Goal: Task Accomplishment & Management: Manage account settings

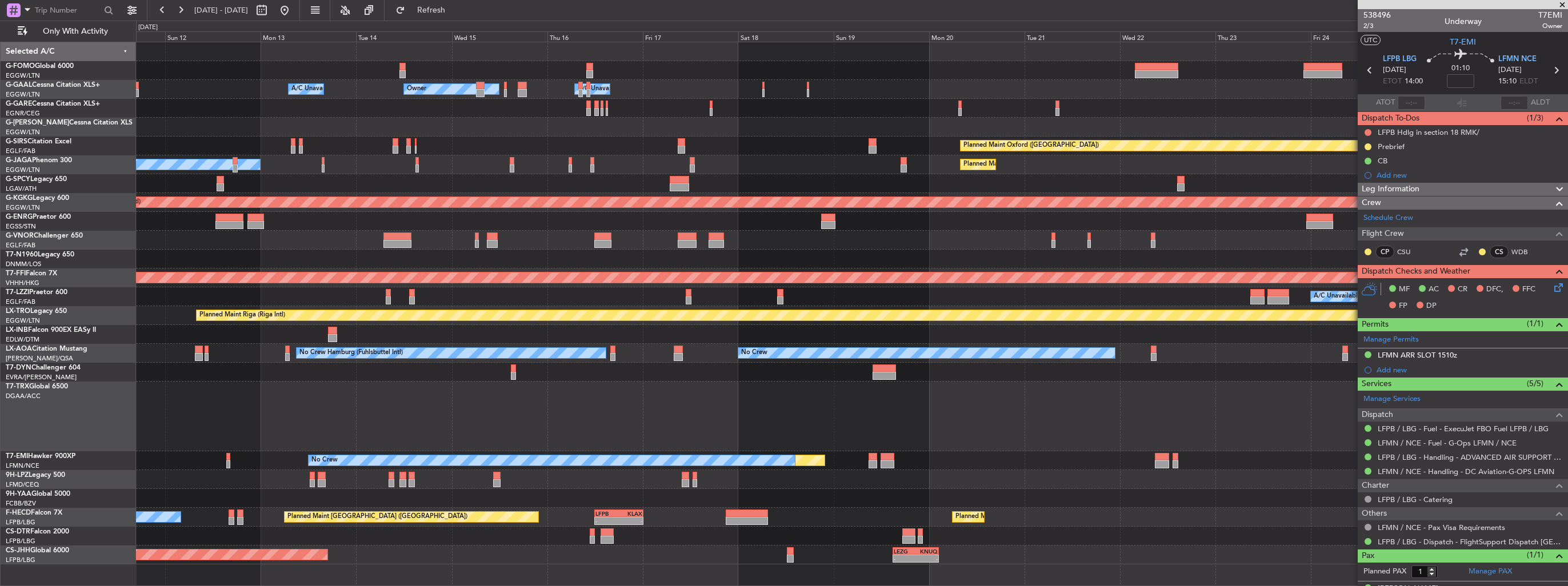
click at [611, 249] on div "Owner Owner A/C Unavailable A/C Unavailable Owner Planned Maint [GEOGRAPHIC_DAT…" at bounding box center [852, 303] width 1432 height 522
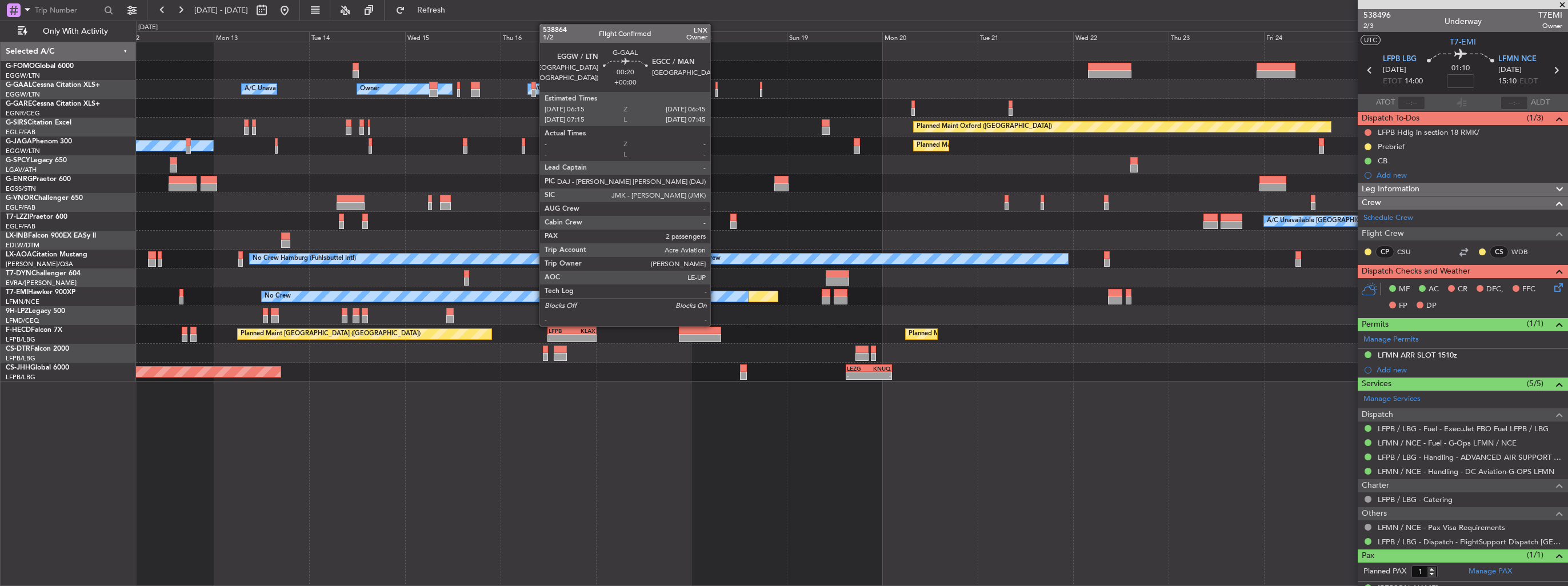
click at [715, 88] on div at bounding box center [716, 85] width 2 height 8
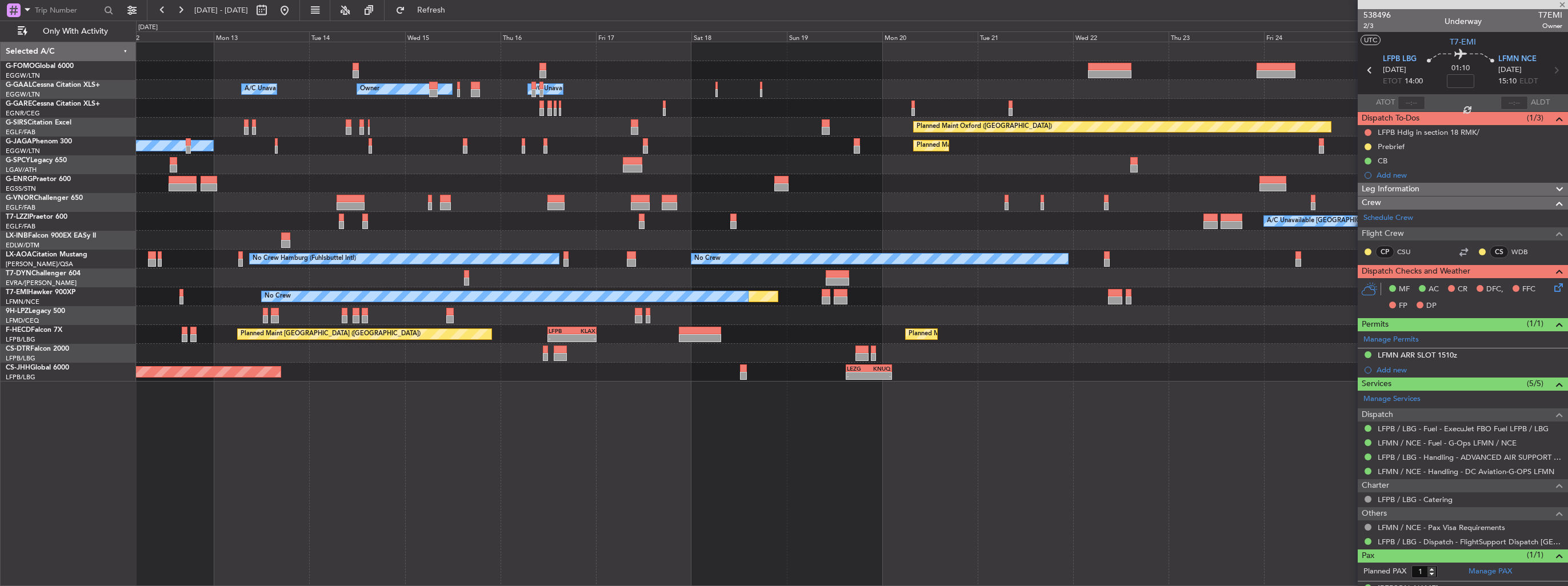
type input "2"
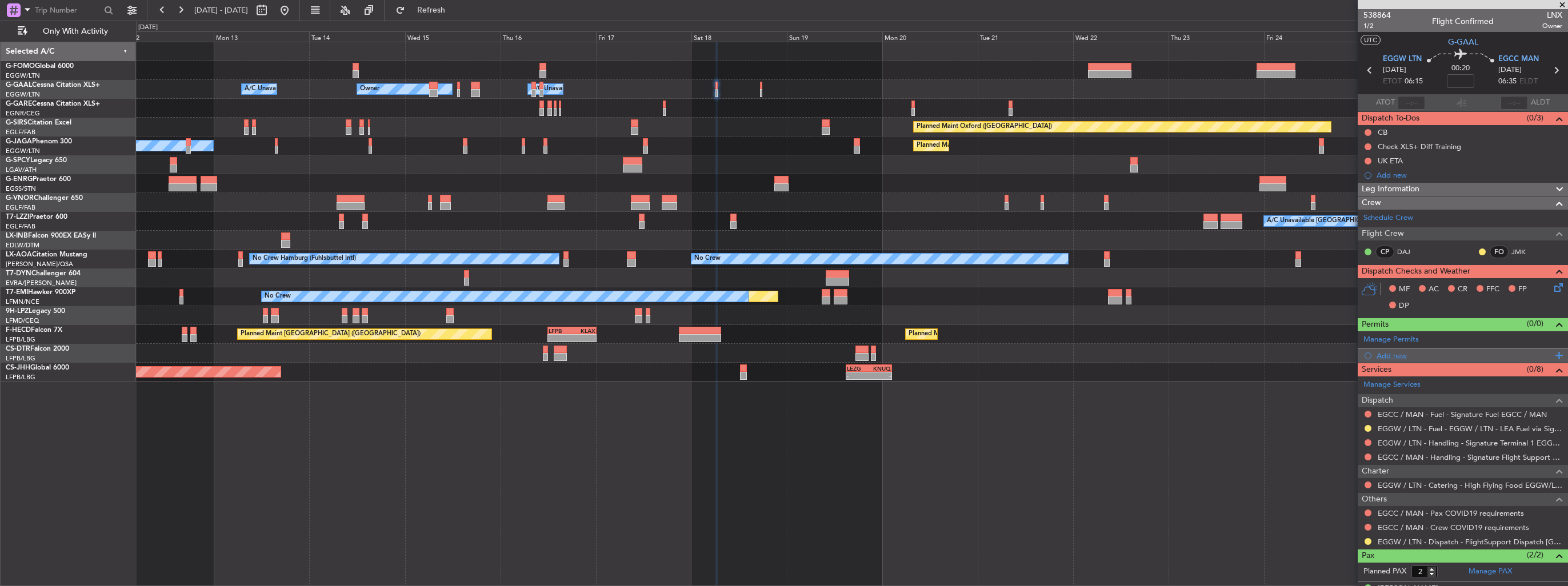
click at [1379, 353] on div "Add new" at bounding box center [1465, 355] width 175 height 10
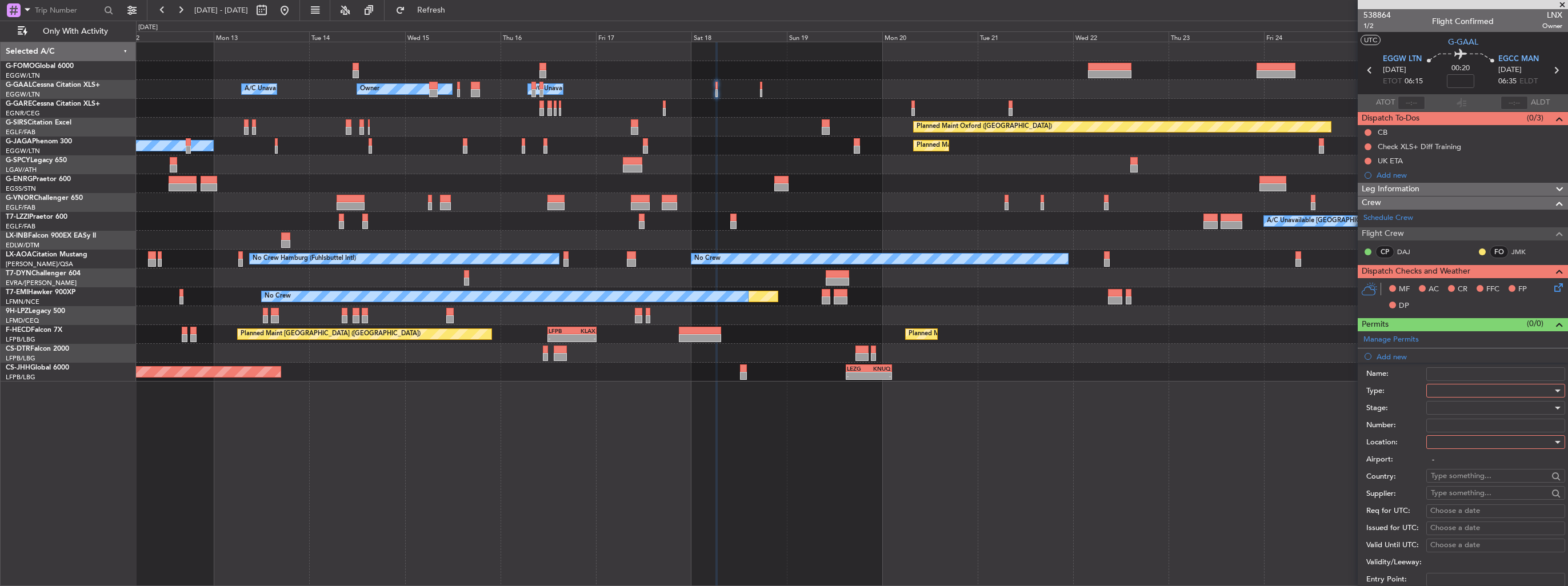
click at [1461, 390] on div at bounding box center [1492, 391] width 122 height 17
click at [1465, 501] on span "Slot" at bounding box center [1491, 498] width 120 height 17
click at [1463, 445] on div at bounding box center [1492, 442] width 122 height 17
drag, startPoint x: 1465, startPoint y: 461, endPoint x: 1465, endPoint y: 433, distance: 28.0
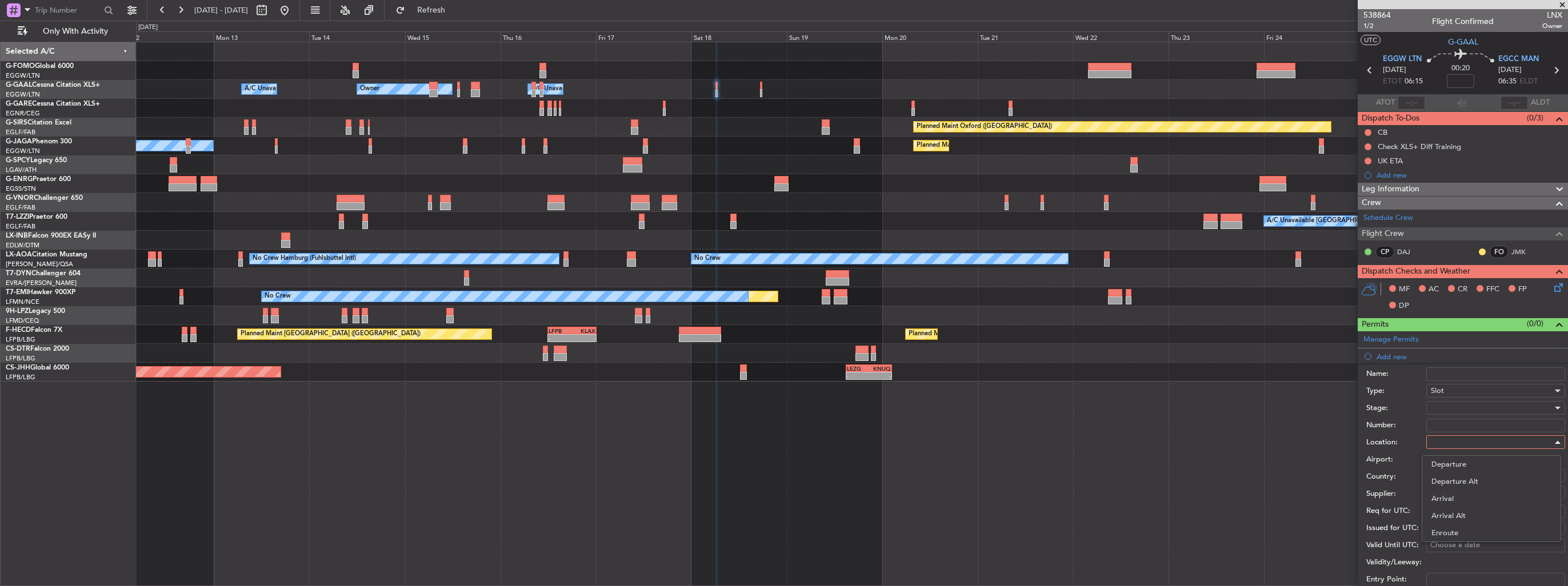
click at [1465, 461] on span "Departure" at bounding box center [1491, 464] width 120 height 17
type input "EGGW / LTN"
click at [1463, 405] on div at bounding box center [1492, 408] width 122 height 17
click at [1478, 481] on span "Requested" at bounding box center [1491, 481] width 120 height 17
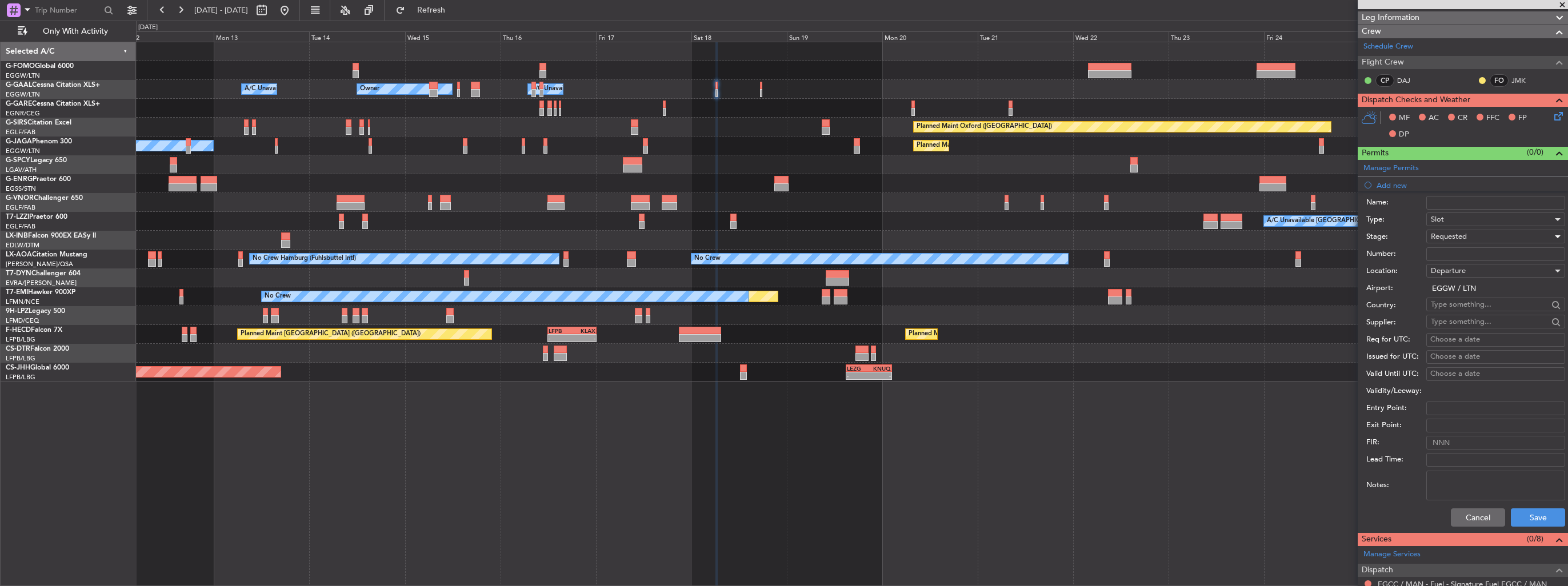
scroll to position [285, 0]
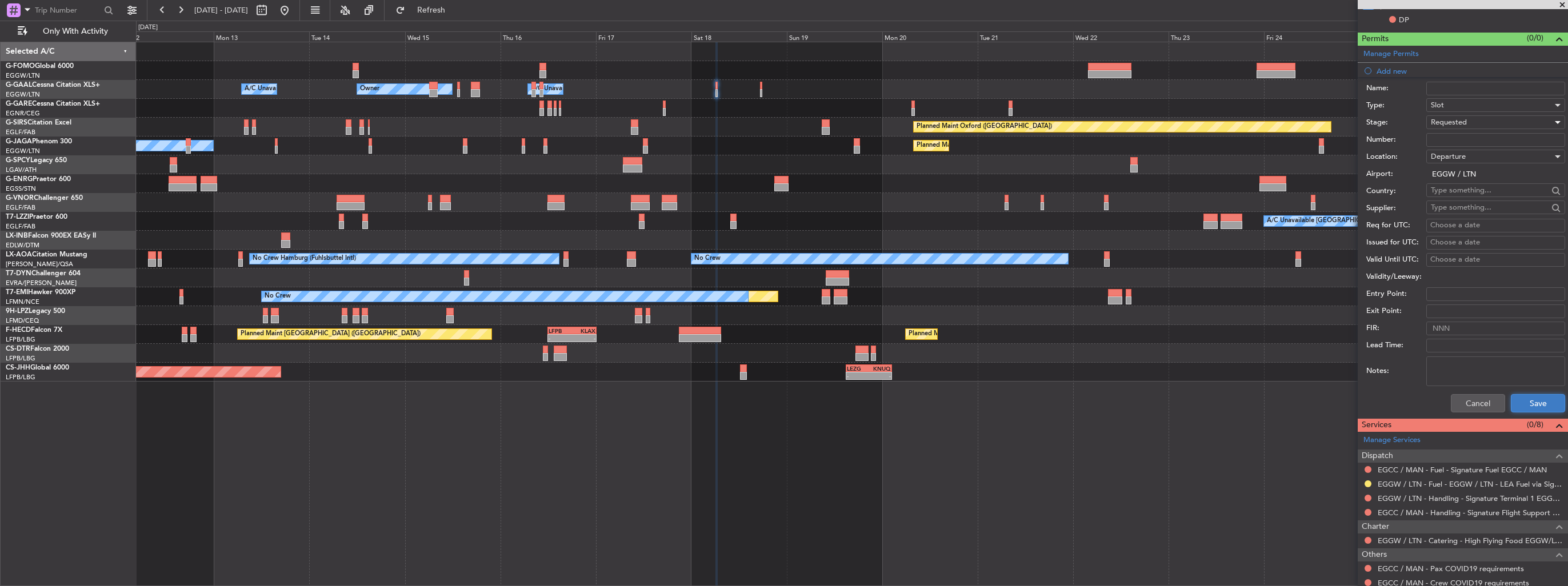
click at [1513, 399] on button "Save" at bounding box center [1538, 403] width 54 height 18
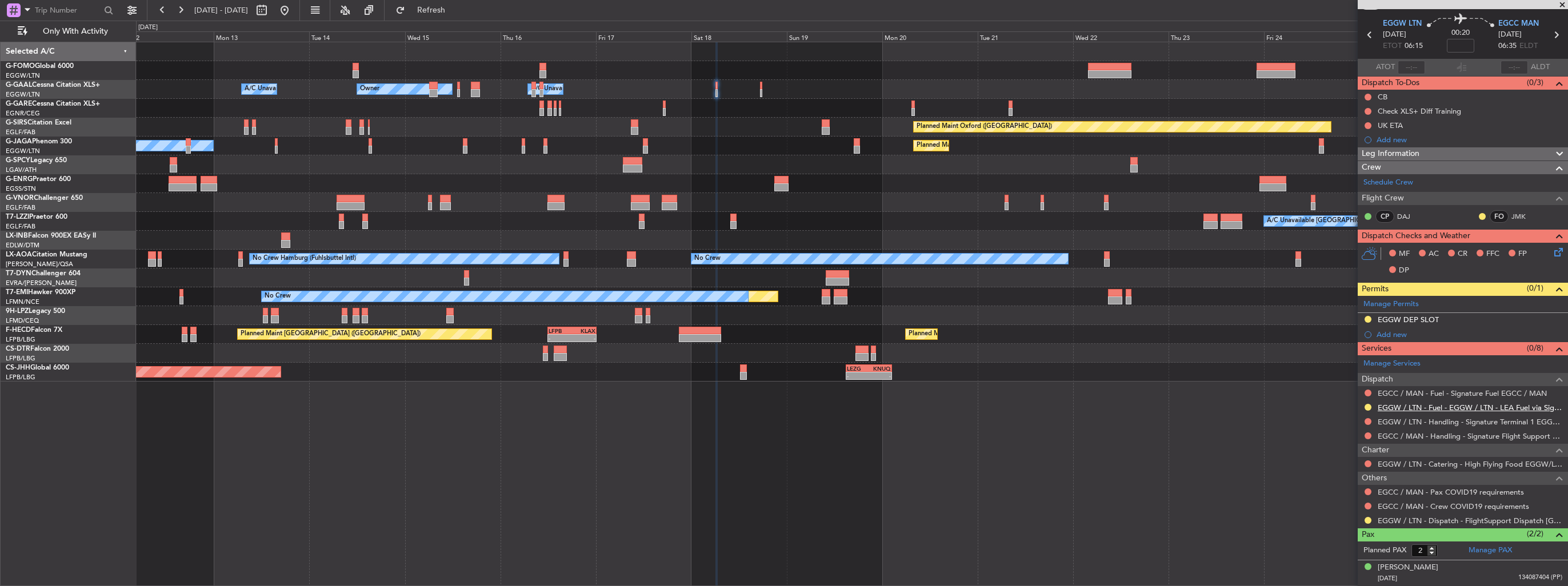
scroll to position [0, 0]
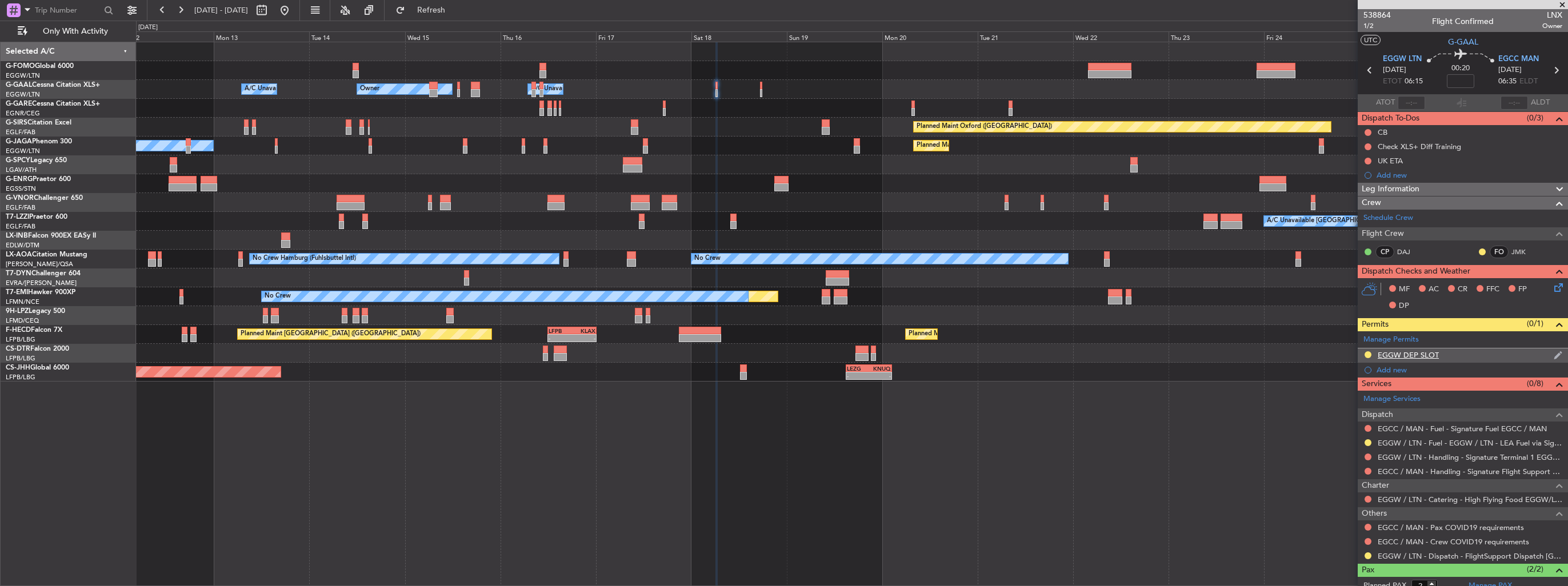
click at [1554, 356] on img at bounding box center [1558, 355] width 9 height 10
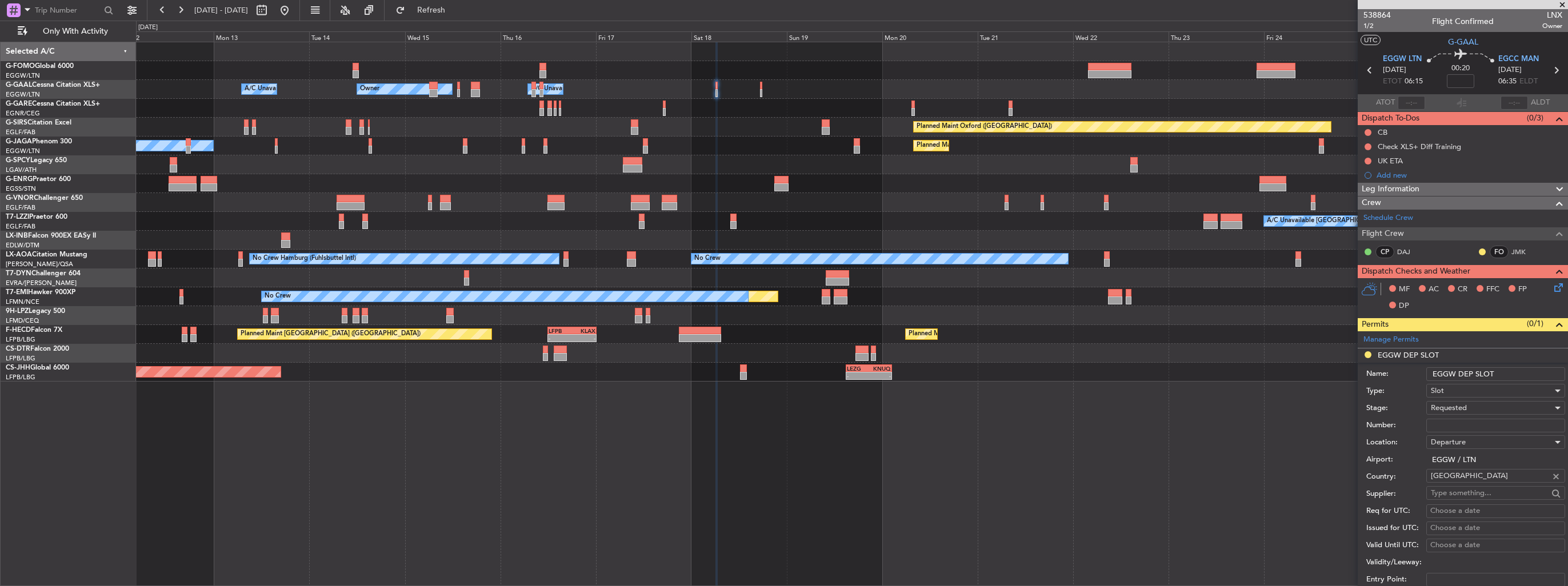
click at [1530, 369] on input "EGGW DEP SLOT" at bounding box center [1496, 374] width 139 height 14
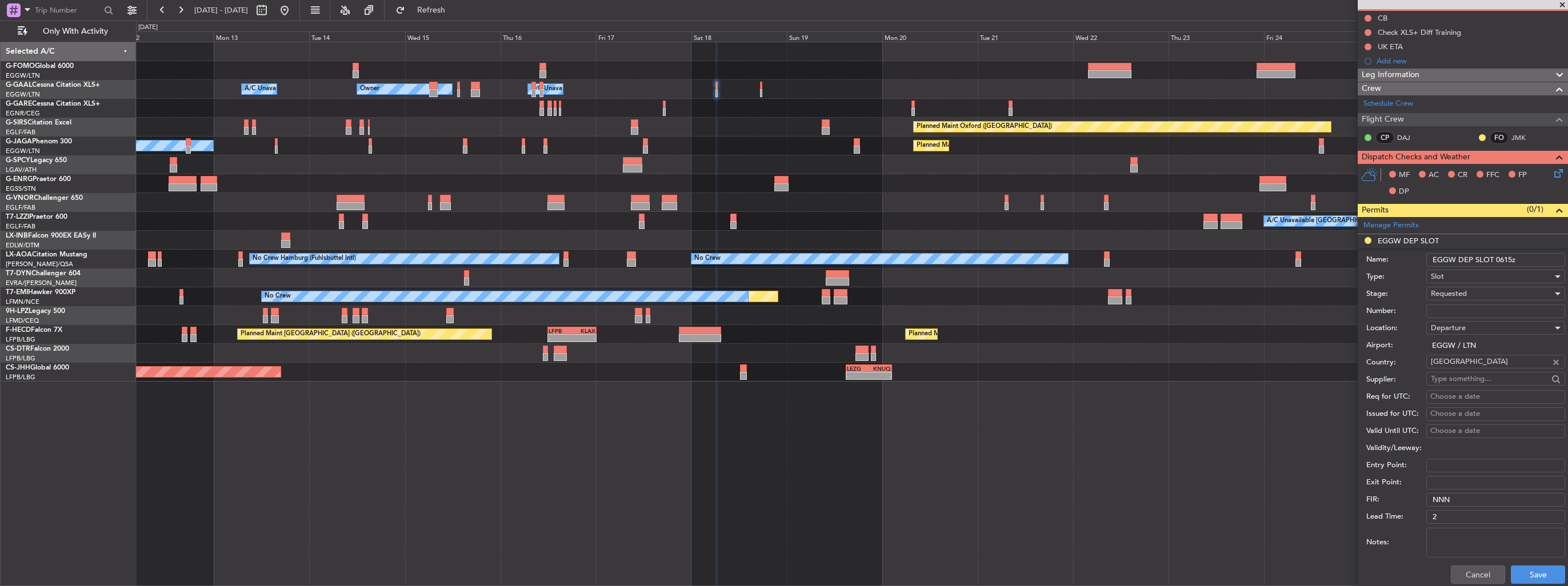
scroll to position [285, 0]
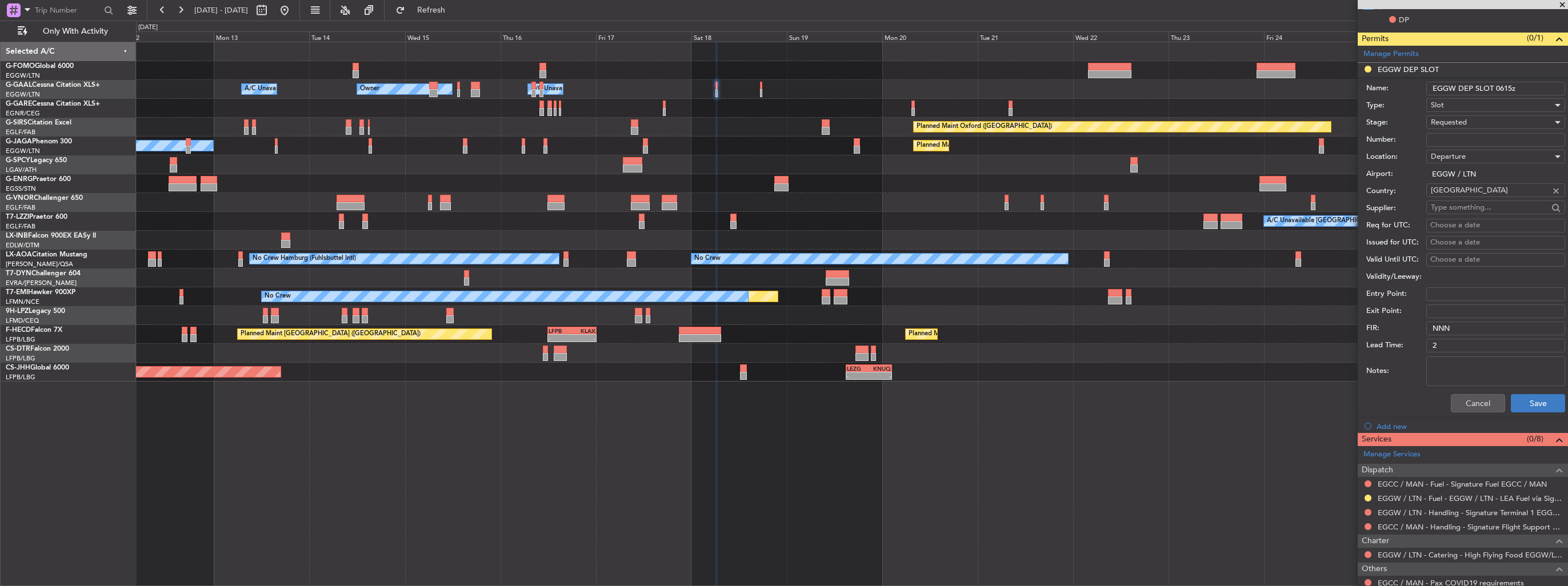
type input "EGGW DEP SLOT 0615z"
click at [1526, 397] on button "Save" at bounding box center [1538, 403] width 54 height 18
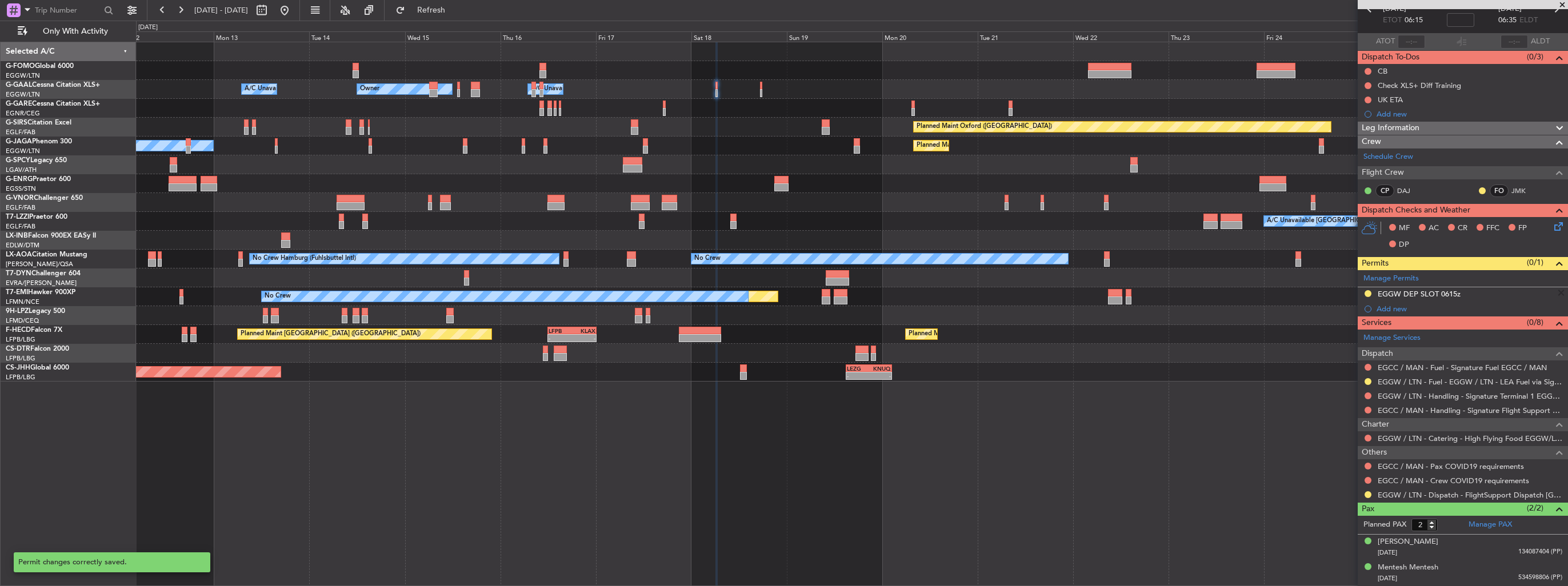
scroll to position [59, 0]
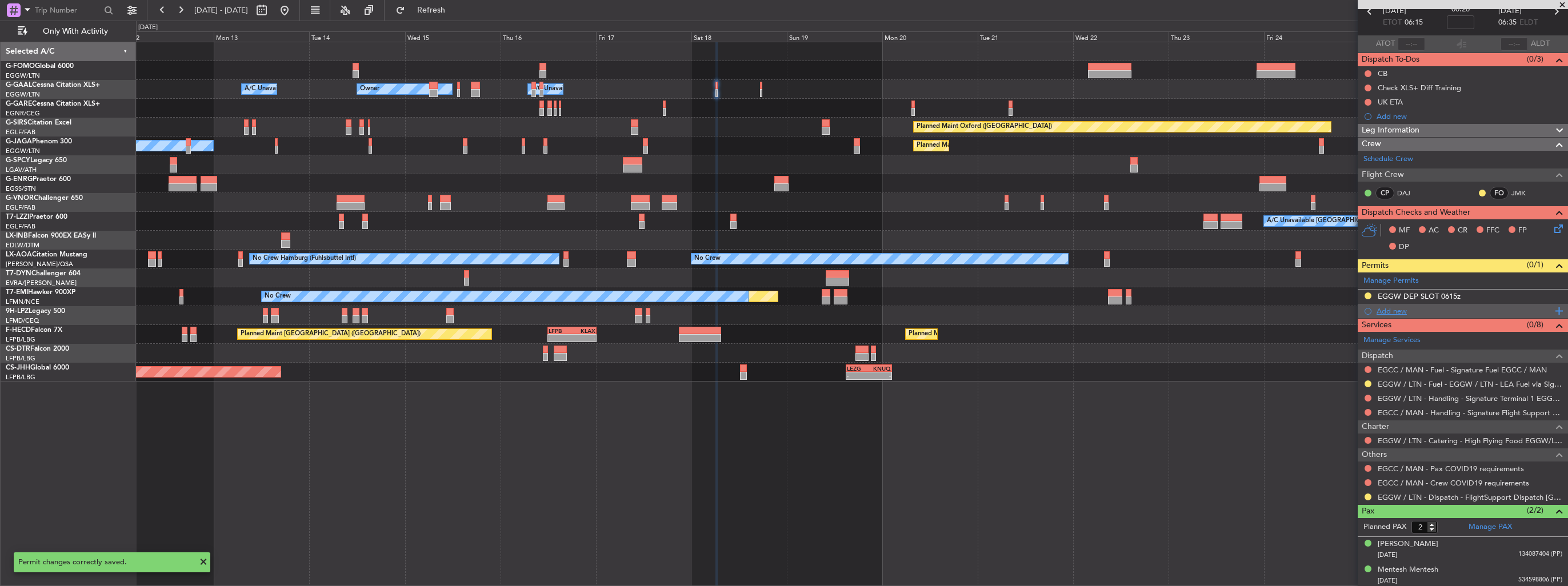
click at [1385, 311] on div "Add new" at bounding box center [1465, 311] width 175 height 10
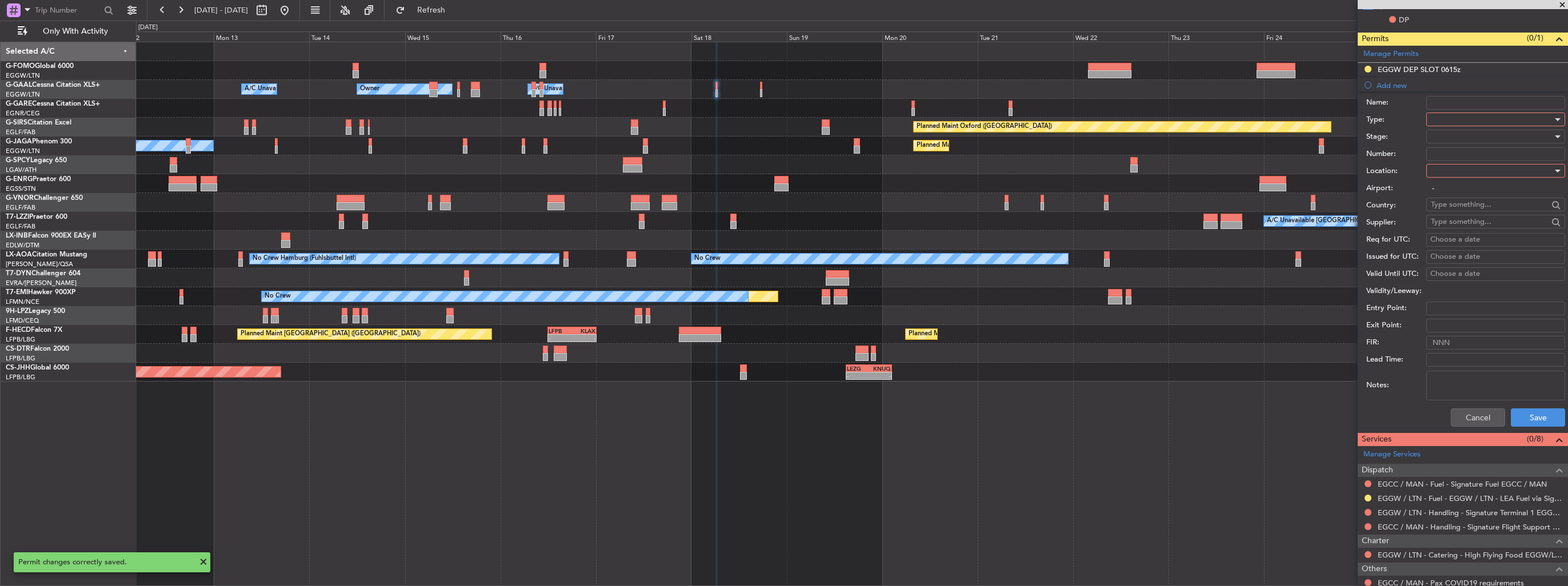
click at [1438, 114] on div at bounding box center [1492, 119] width 122 height 17
click at [1476, 231] on span "Slot" at bounding box center [1491, 227] width 120 height 17
click at [1477, 173] on div at bounding box center [1492, 171] width 122 height 17
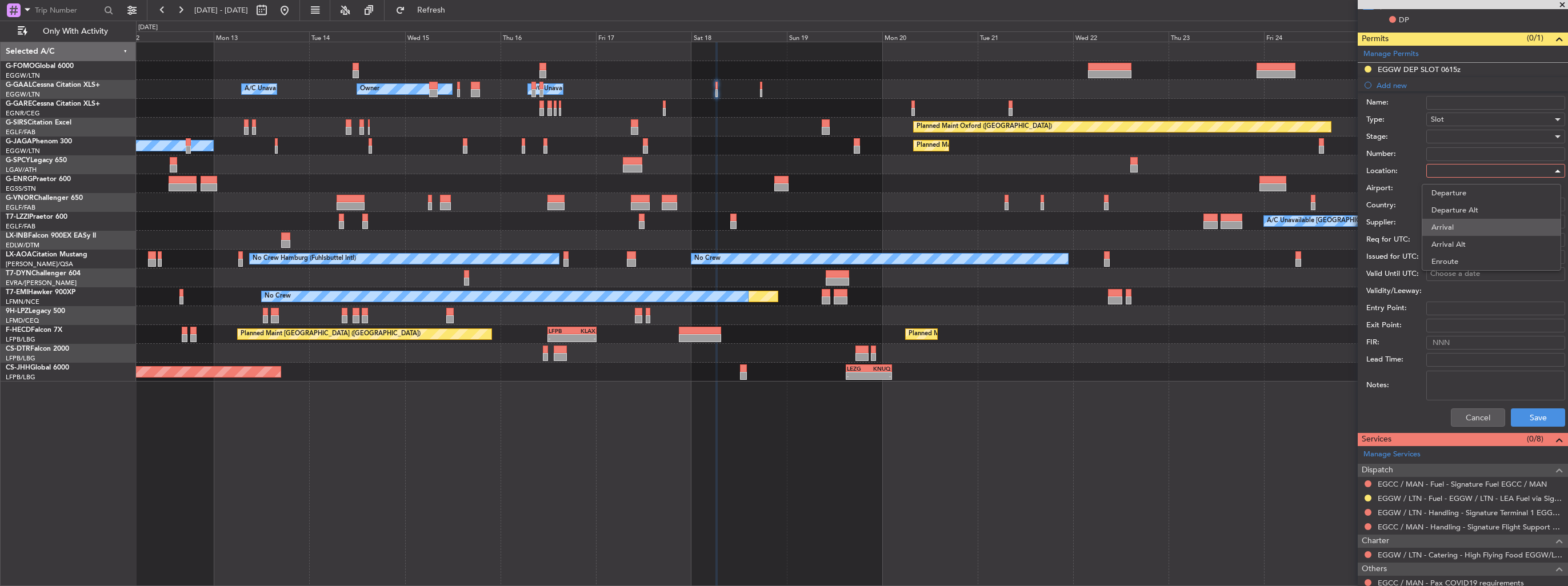
click at [1470, 224] on span "Arrival" at bounding box center [1491, 228] width 120 height 17
type input "EGCC / MAN"
click at [1474, 138] on div at bounding box center [1492, 136] width 122 height 17
click at [1470, 208] on span "Requested" at bounding box center [1491, 210] width 120 height 17
click at [1524, 413] on button "Save" at bounding box center [1538, 417] width 54 height 18
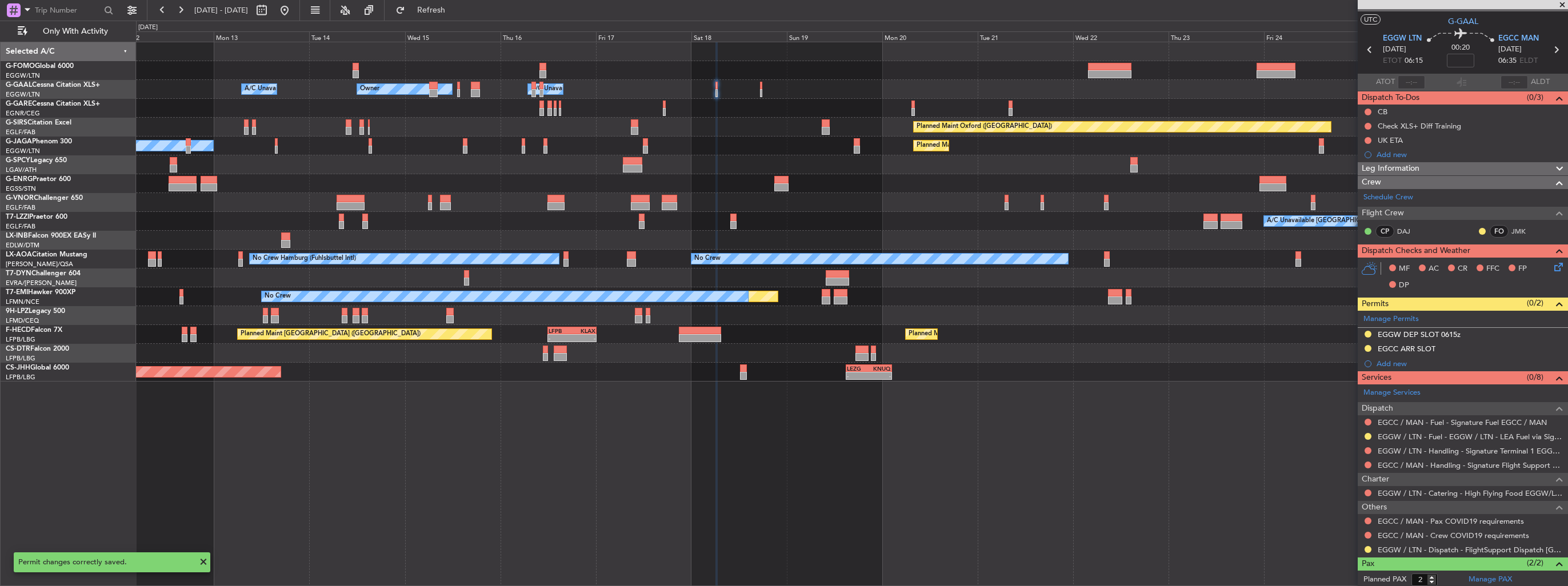
scroll to position [0, 0]
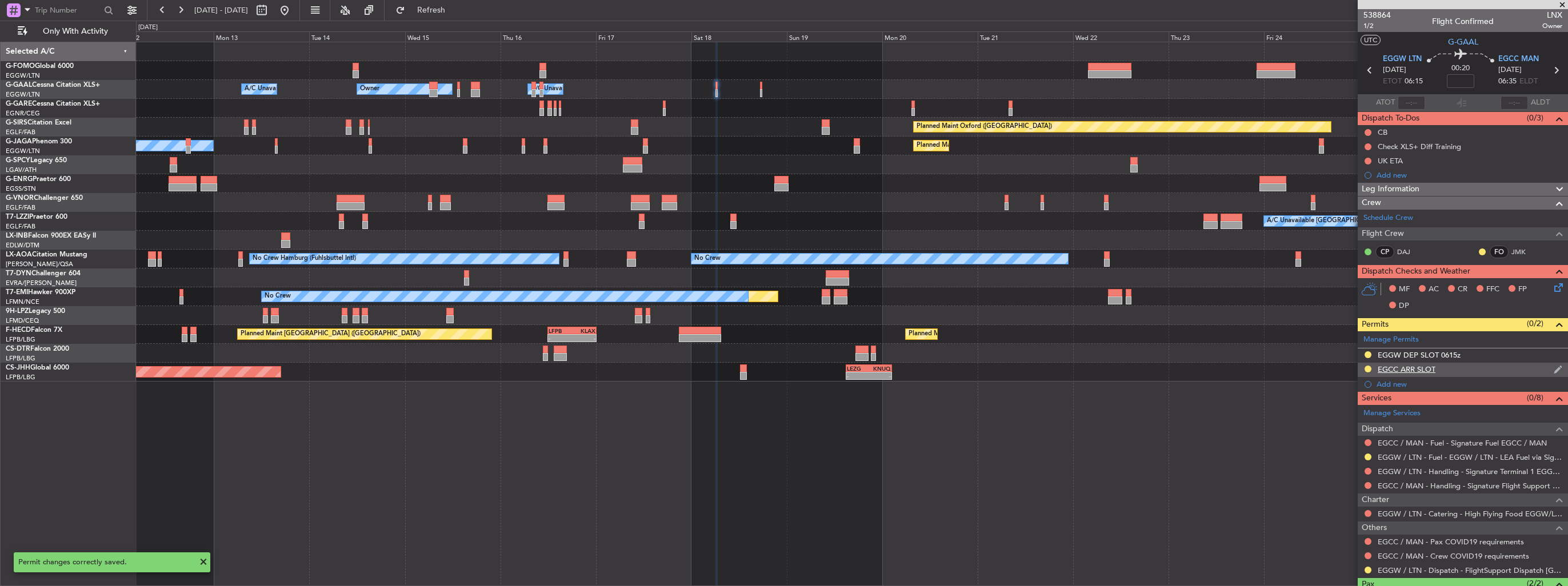
click at [1542, 370] on div "EGCC ARR SLOT" at bounding box center [1463, 369] width 210 height 14
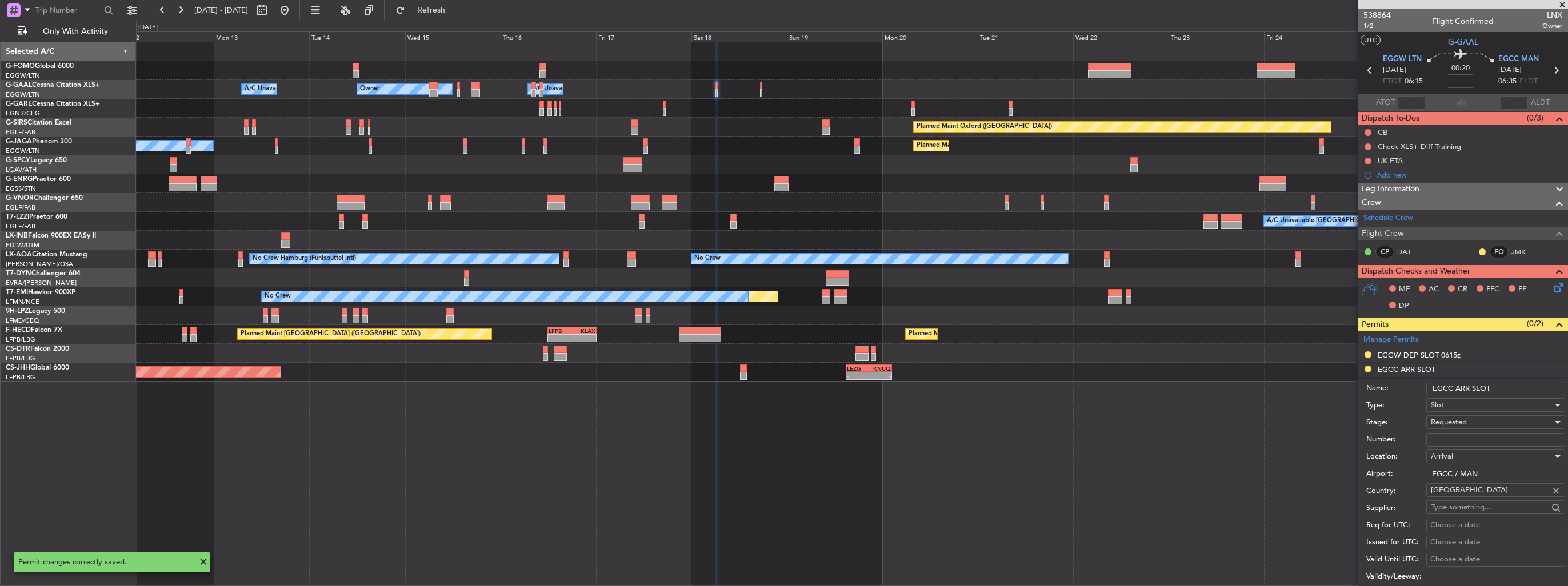
click at [1536, 392] on input "EGCC ARR SLOT" at bounding box center [1496, 388] width 139 height 14
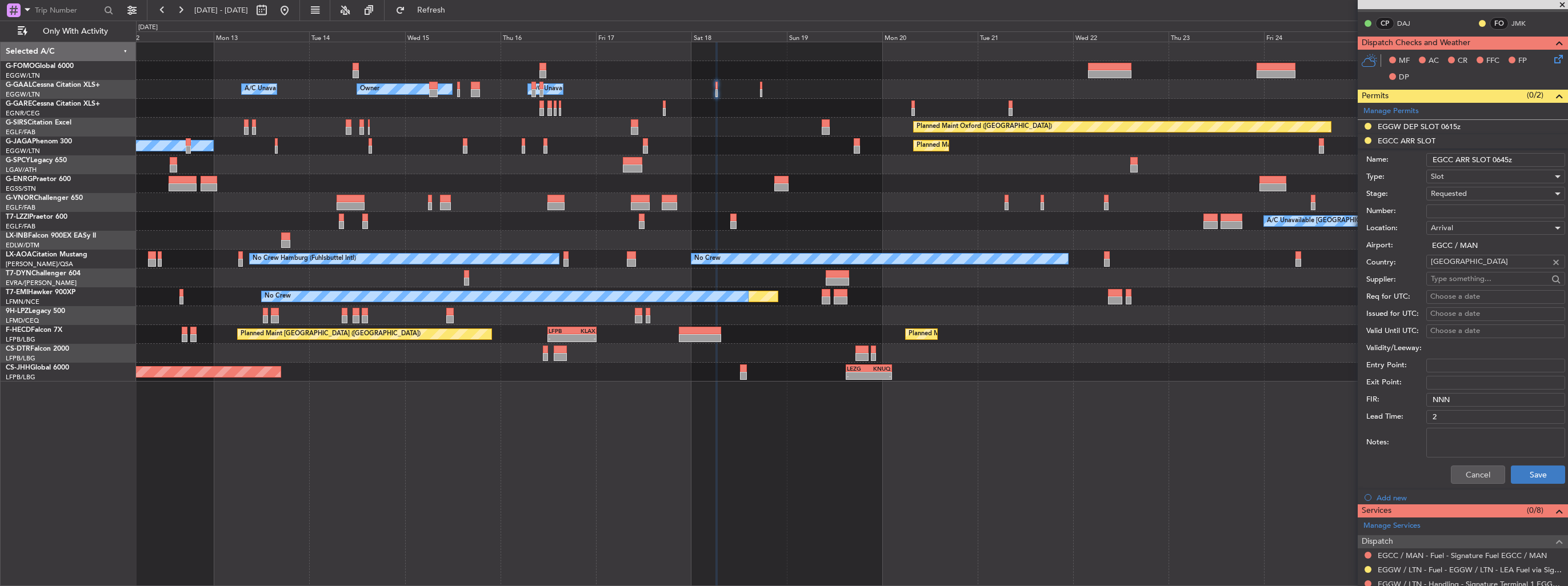
type input "EGCC ARR SLOT 0645z"
click at [1533, 472] on button "Save" at bounding box center [1538, 475] width 54 height 18
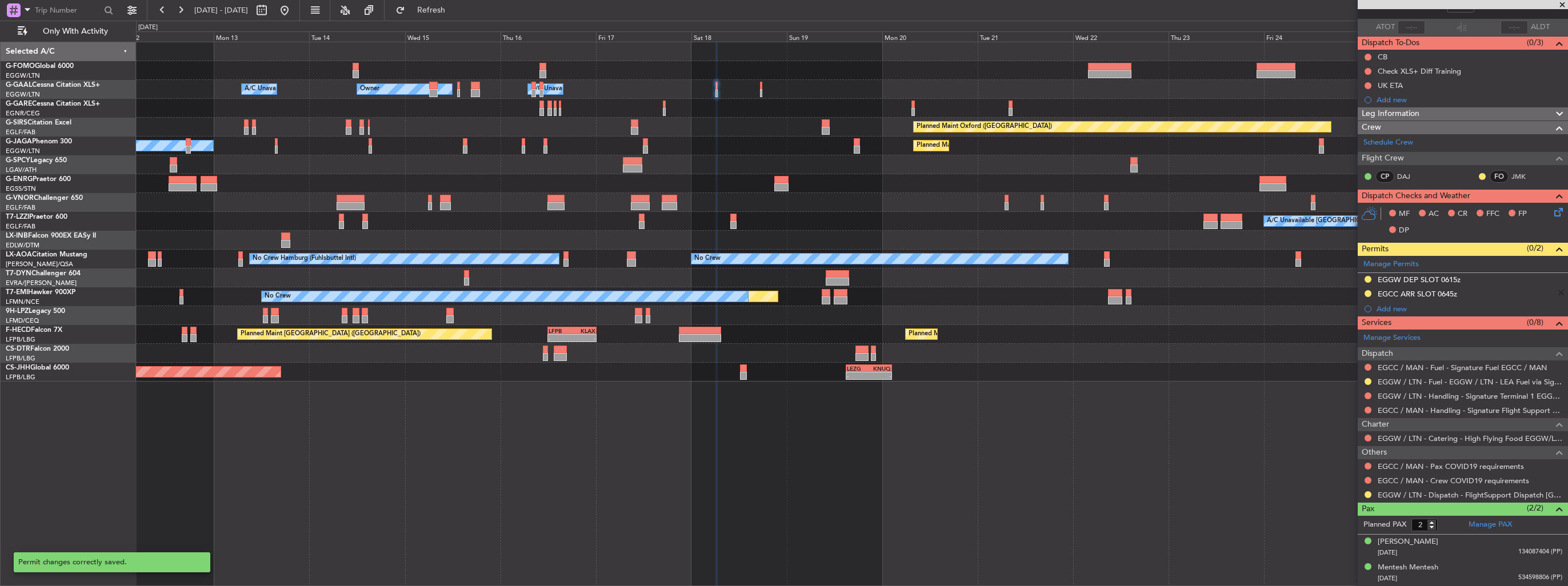
scroll to position [73, 0]
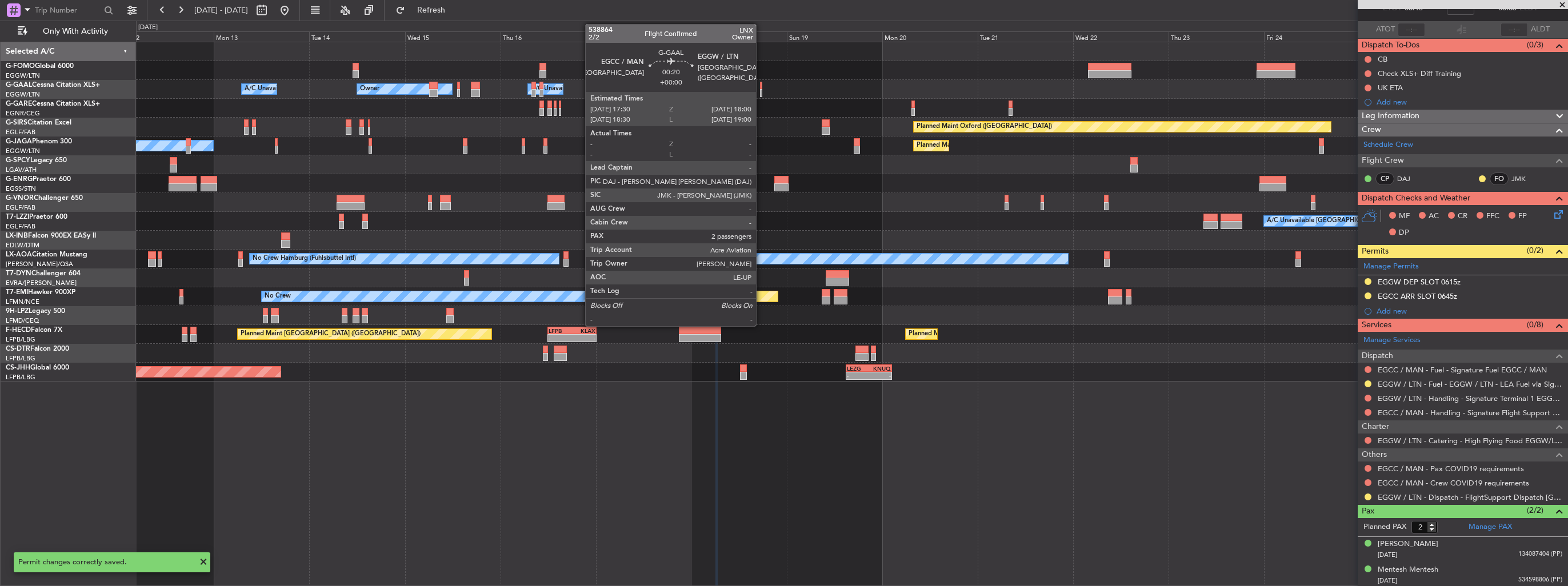
click at [761, 92] on div at bounding box center [761, 92] width 2 height 8
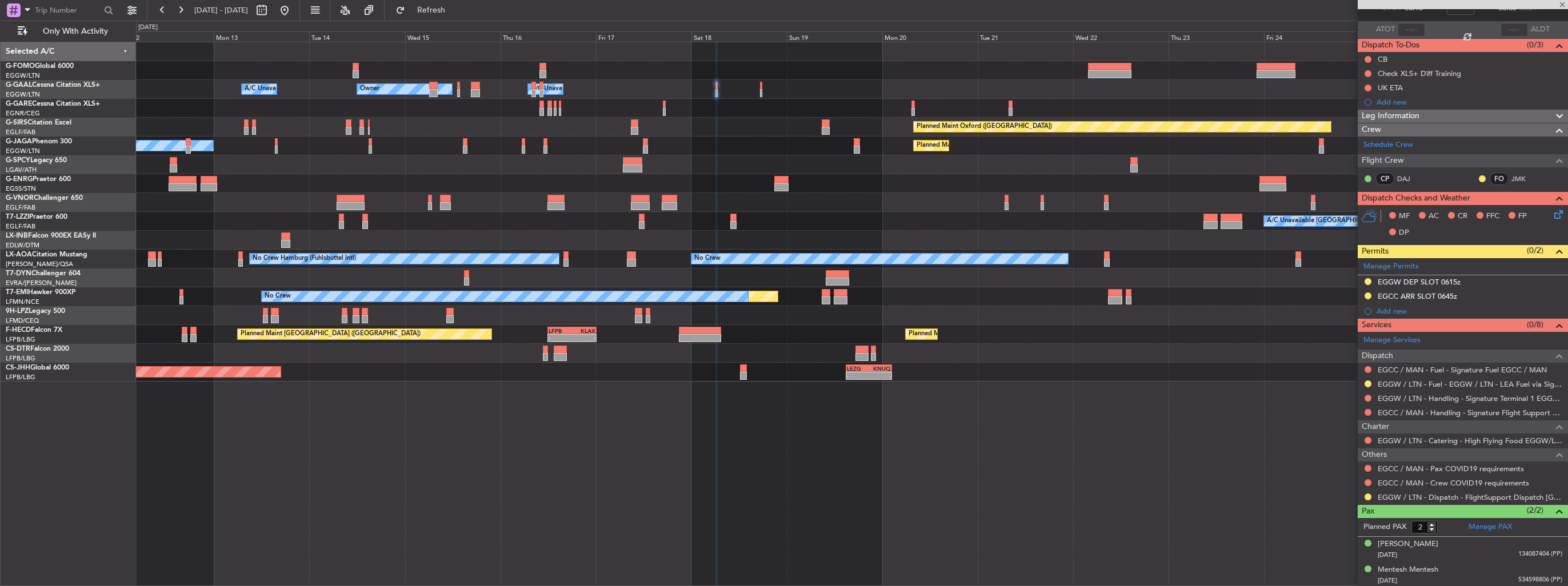
scroll to position [0, 0]
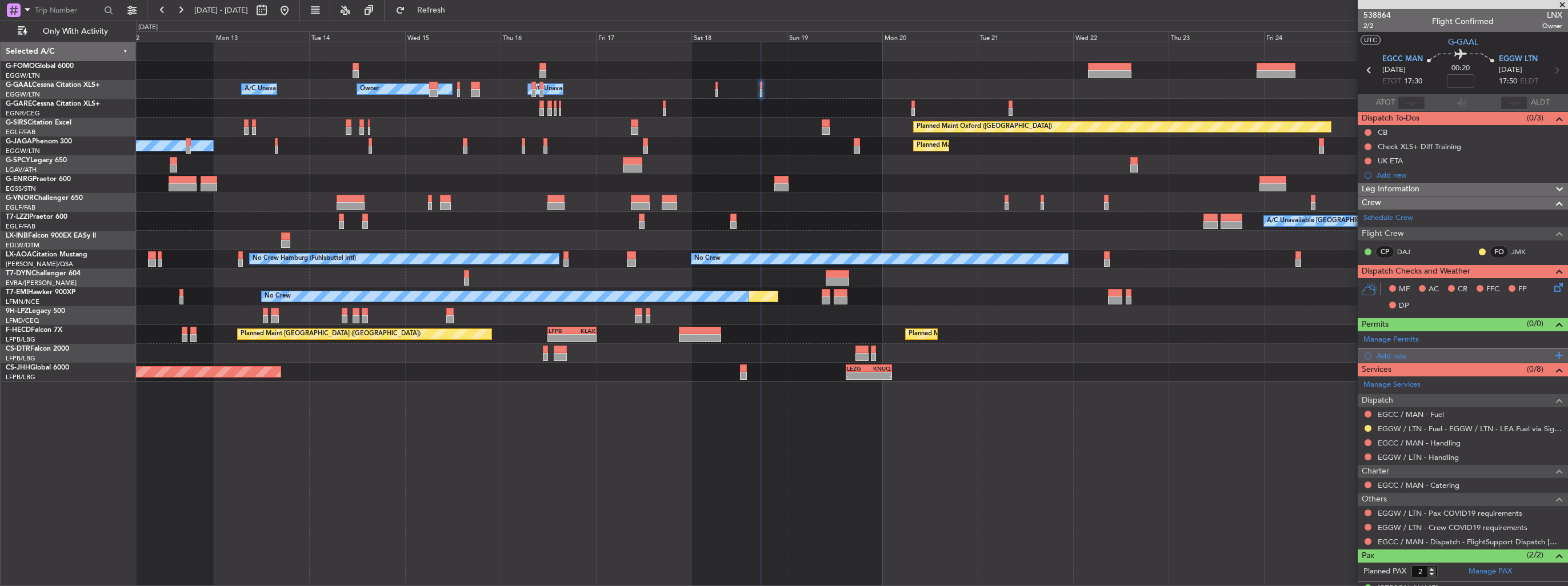
click at [1401, 357] on div "Add new" at bounding box center [1465, 355] width 175 height 10
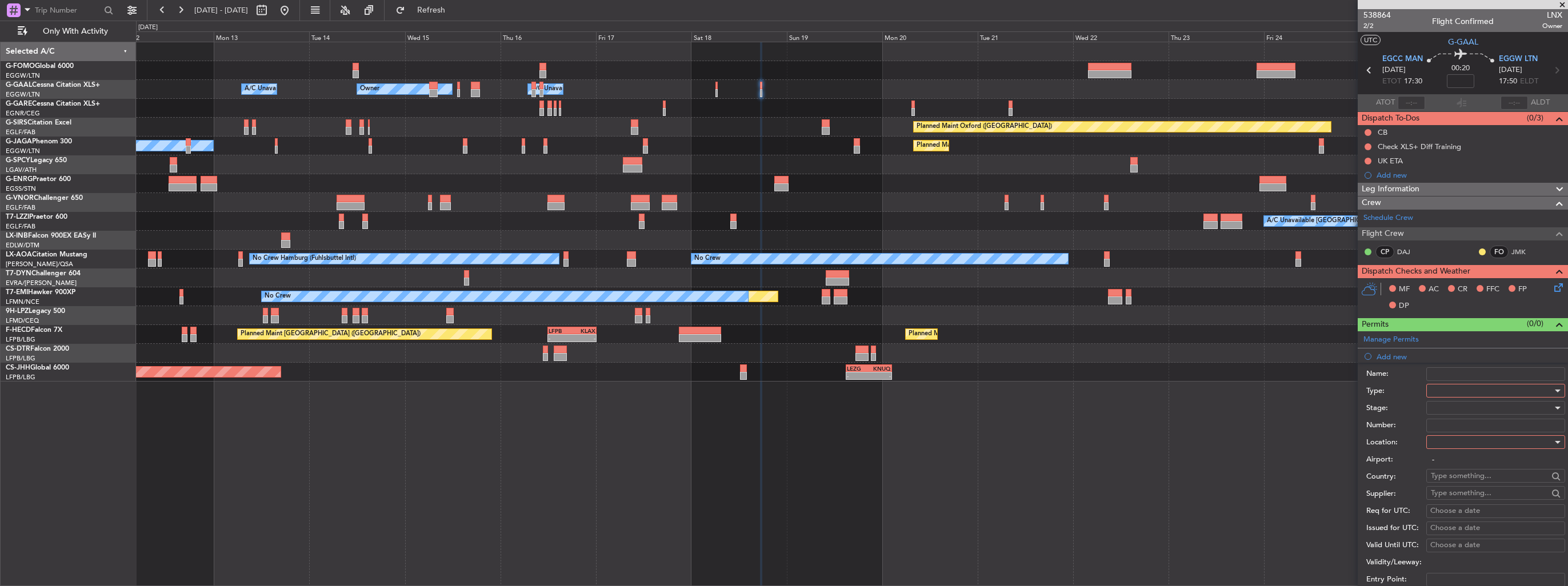
click at [1498, 388] on div at bounding box center [1492, 391] width 122 height 17
click at [1480, 496] on span "Slot" at bounding box center [1491, 498] width 120 height 17
click at [1473, 441] on div at bounding box center [1492, 442] width 122 height 17
click at [1472, 458] on span "Departure" at bounding box center [1491, 464] width 120 height 17
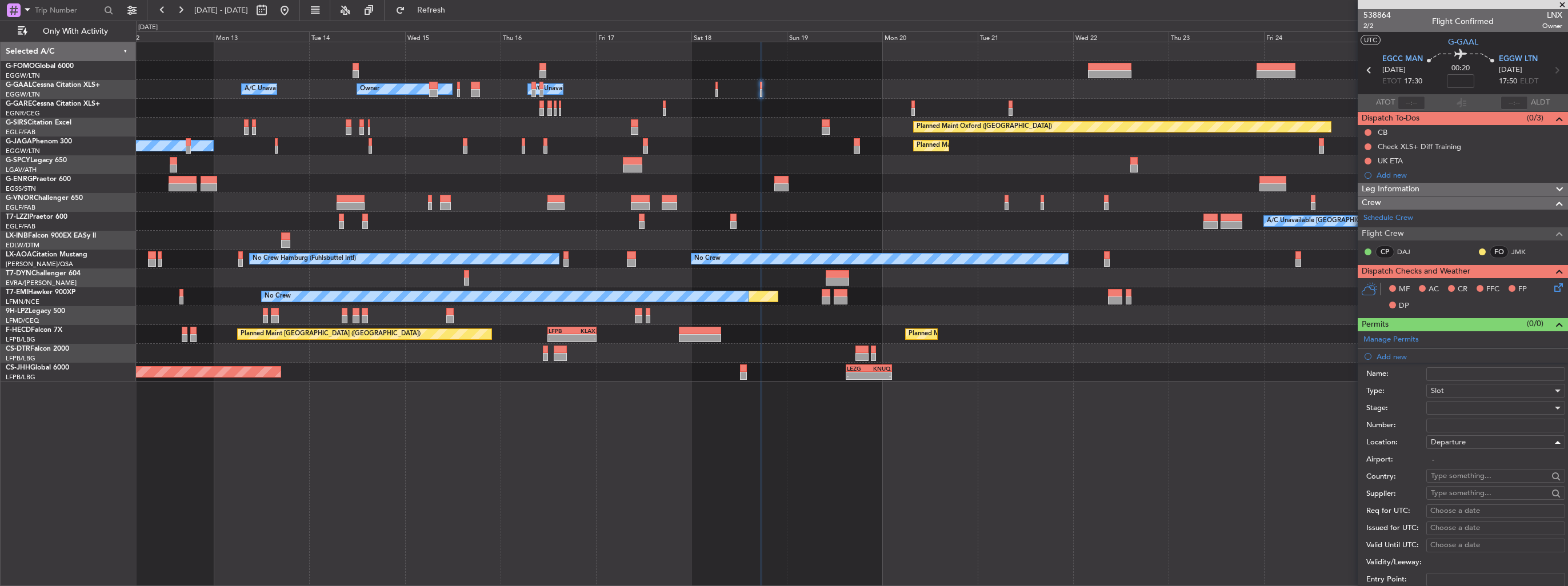
type input "EGCC / MAN"
click at [1468, 411] on div at bounding box center [1492, 408] width 122 height 17
click at [1482, 486] on span "Requested" at bounding box center [1491, 481] width 120 height 17
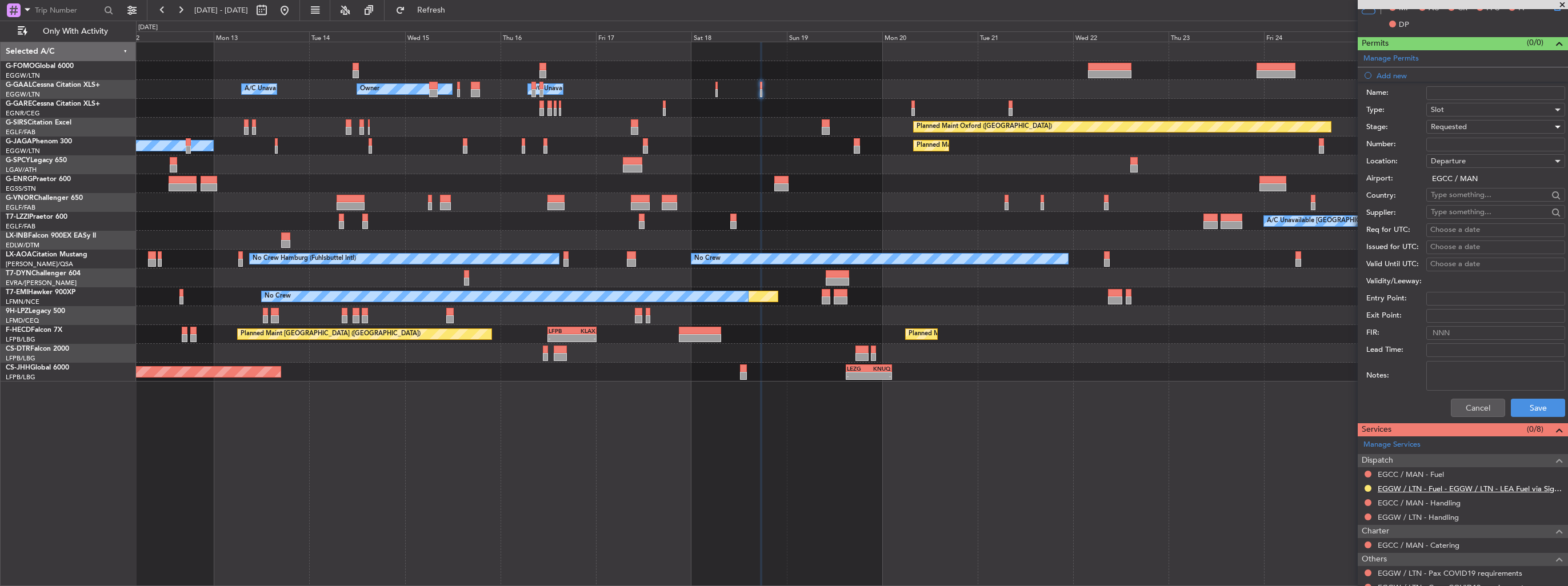
scroll to position [343, 0]
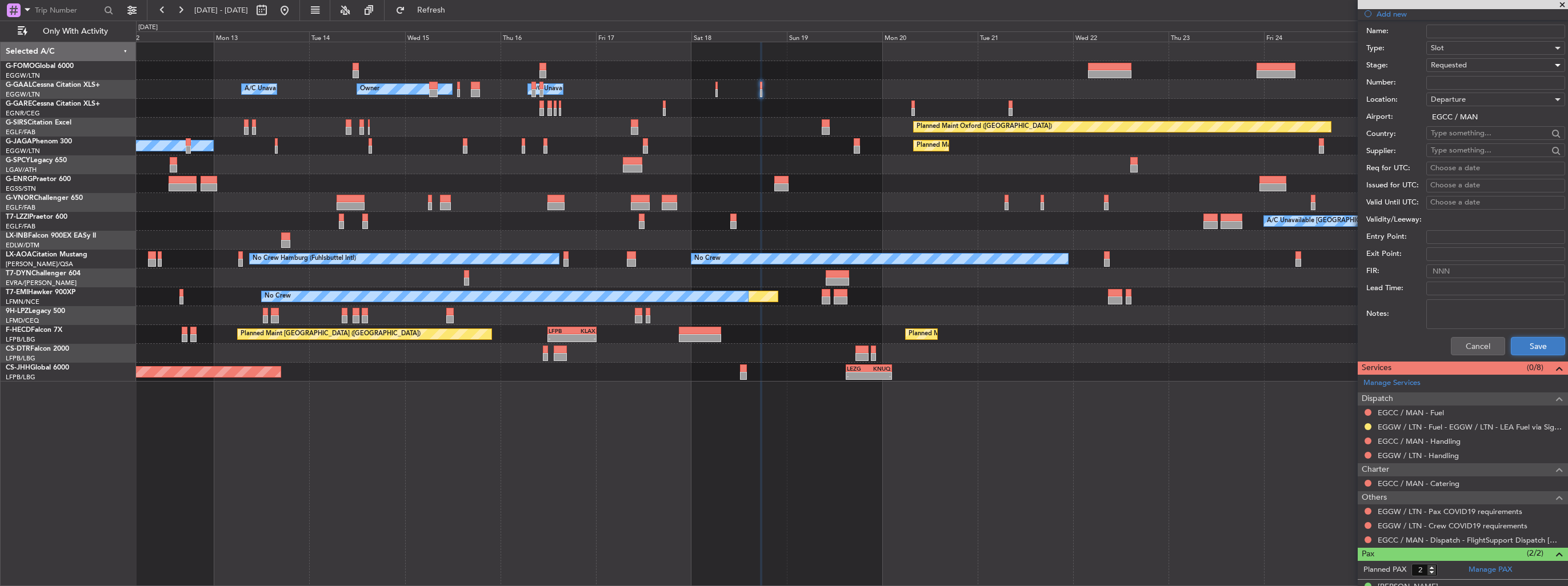
click at [1517, 349] on button "Save" at bounding box center [1538, 346] width 54 height 18
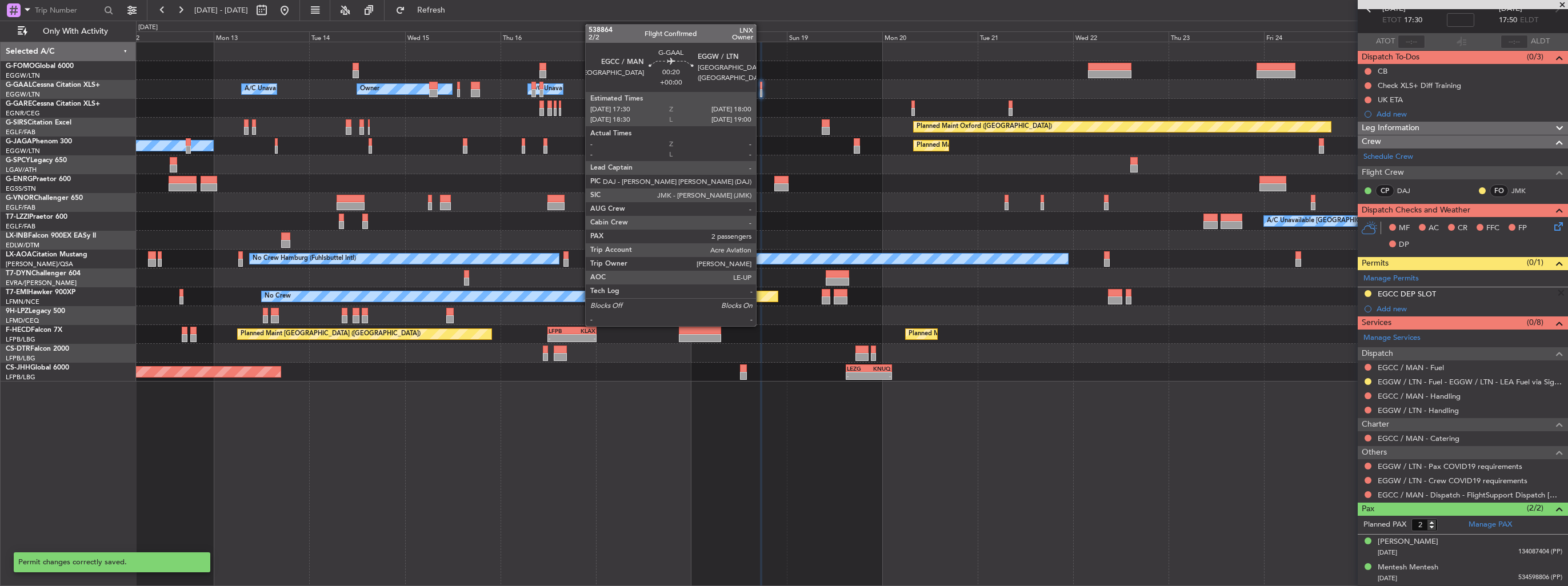
scroll to position [59, 0]
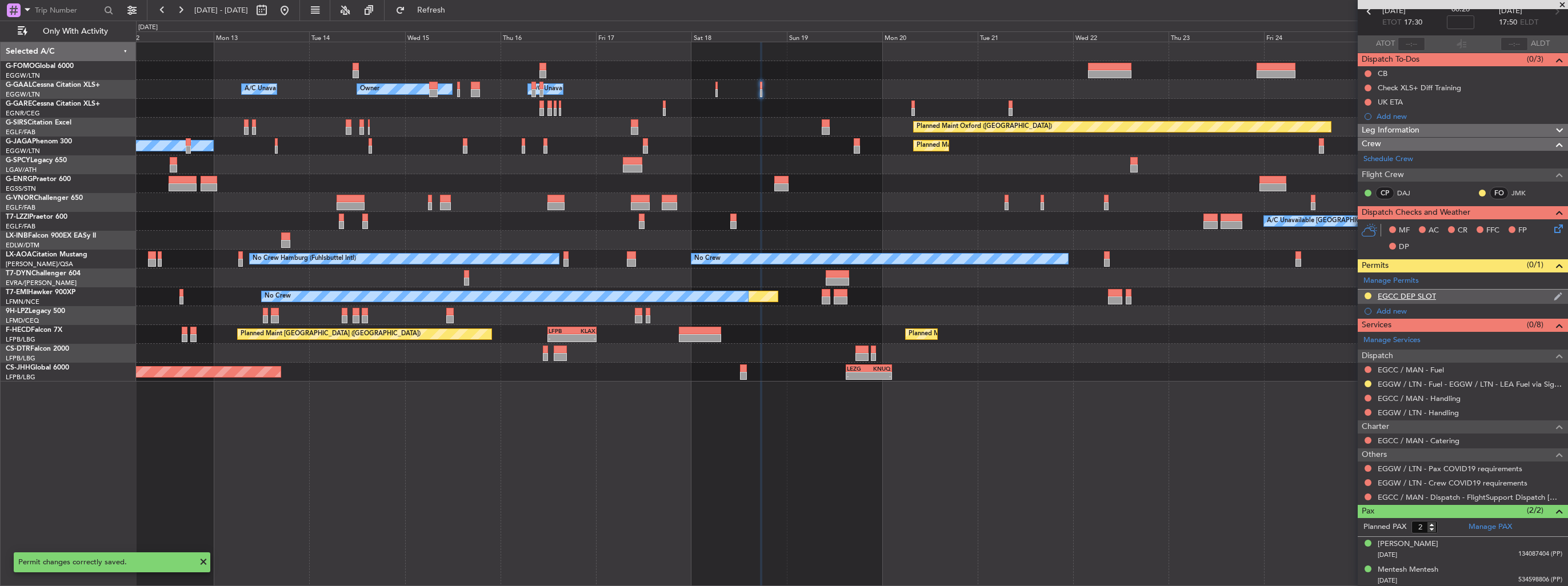
click at [1554, 296] on img at bounding box center [1558, 296] width 9 height 10
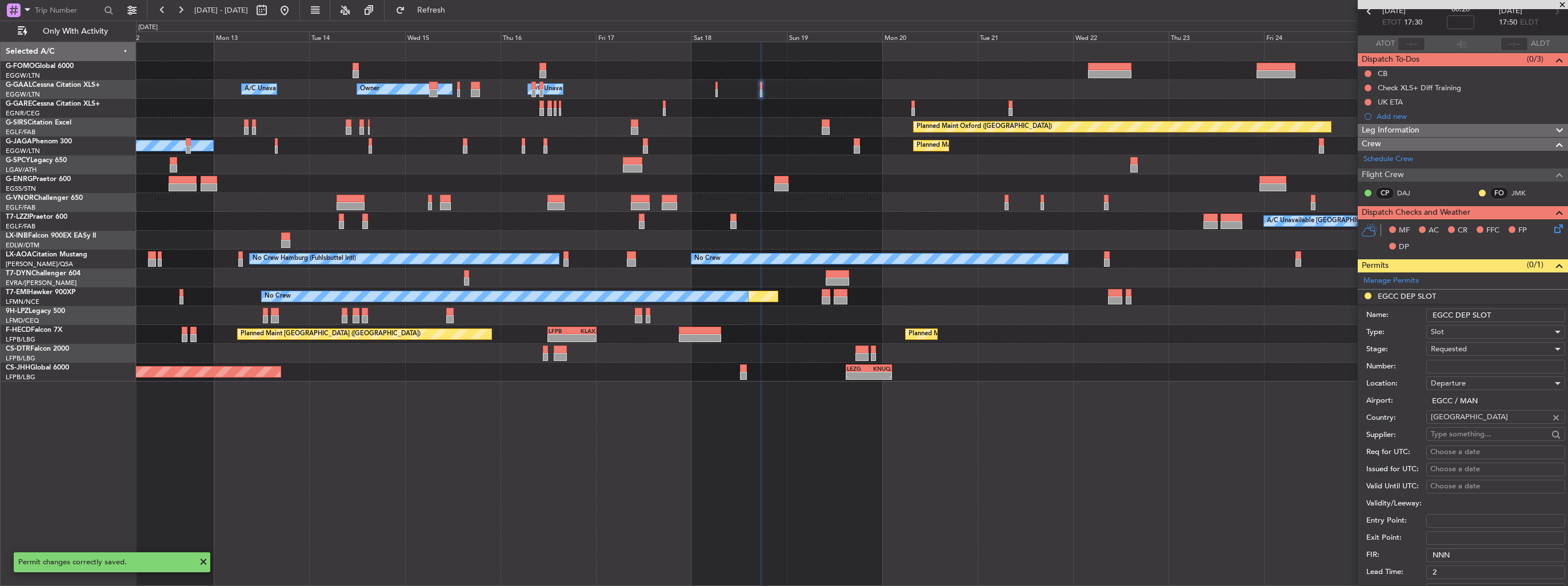
click at [1524, 316] on input "EGCC DEP SLOT" at bounding box center [1496, 315] width 139 height 14
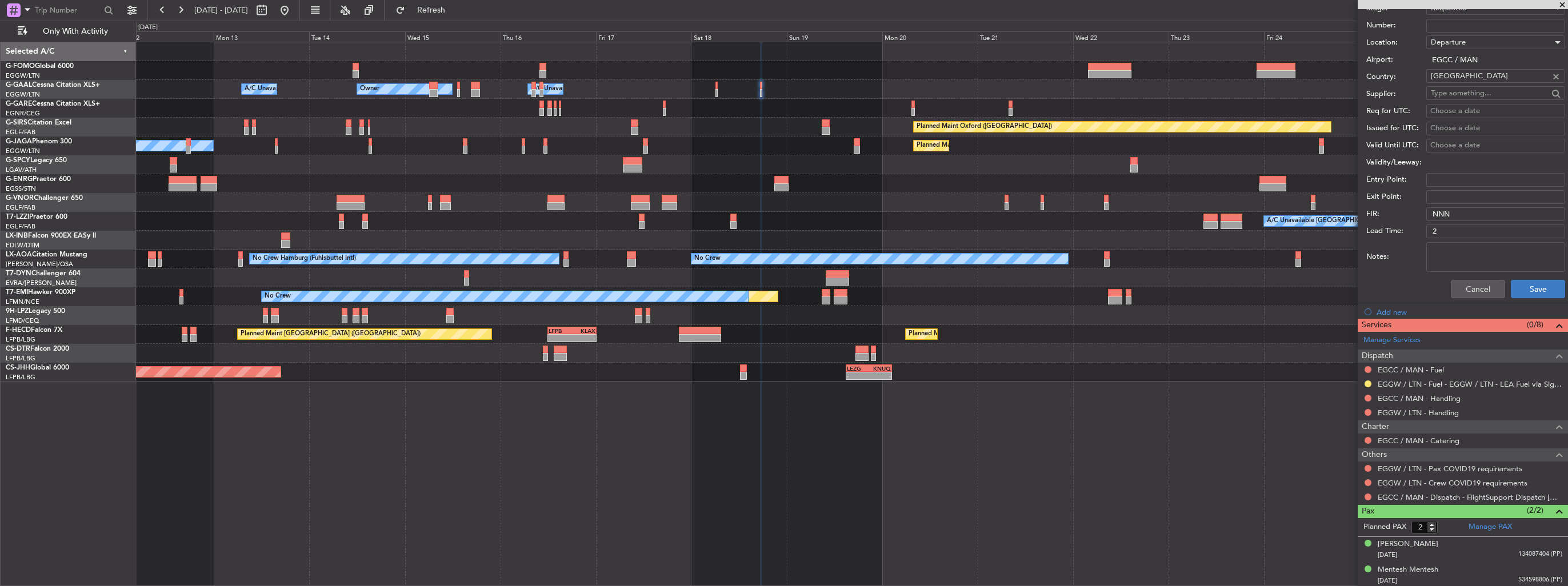
type input "EGCC DEP SLOT 1730z"
click at [1511, 288] on button "Save" at bounding box center [1538, 289] width 54 height 18
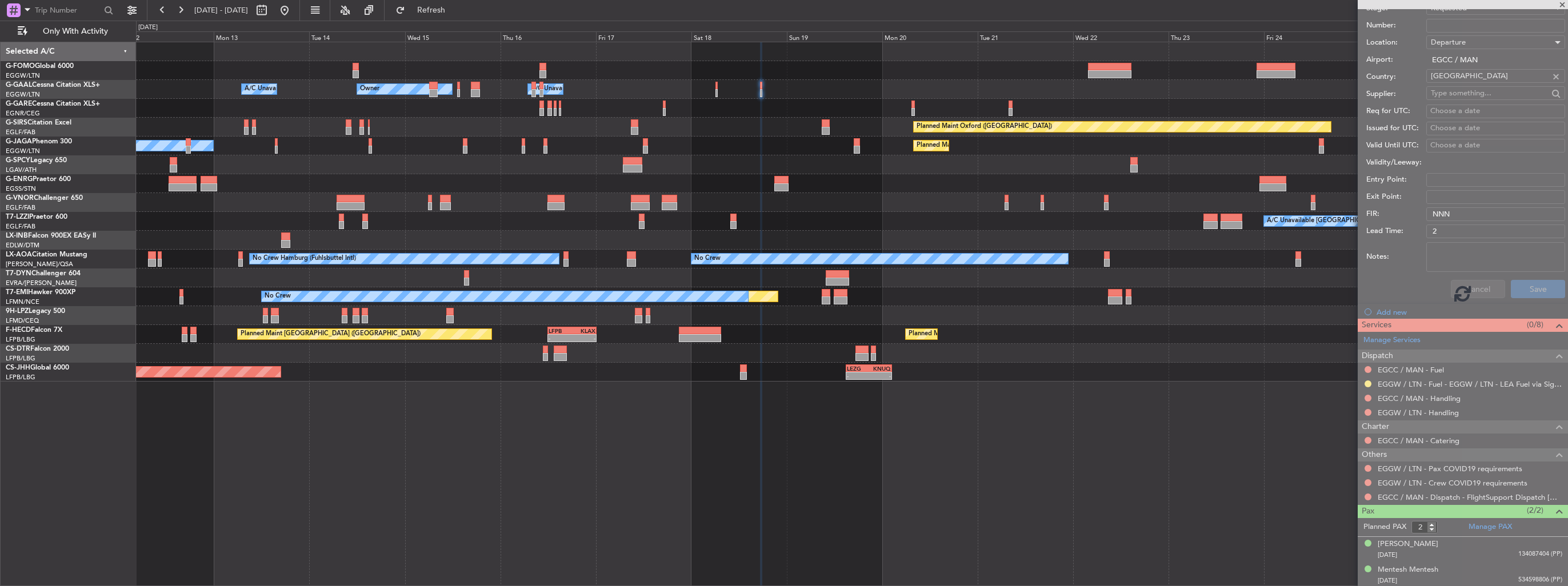
scroll to position [58, 0]
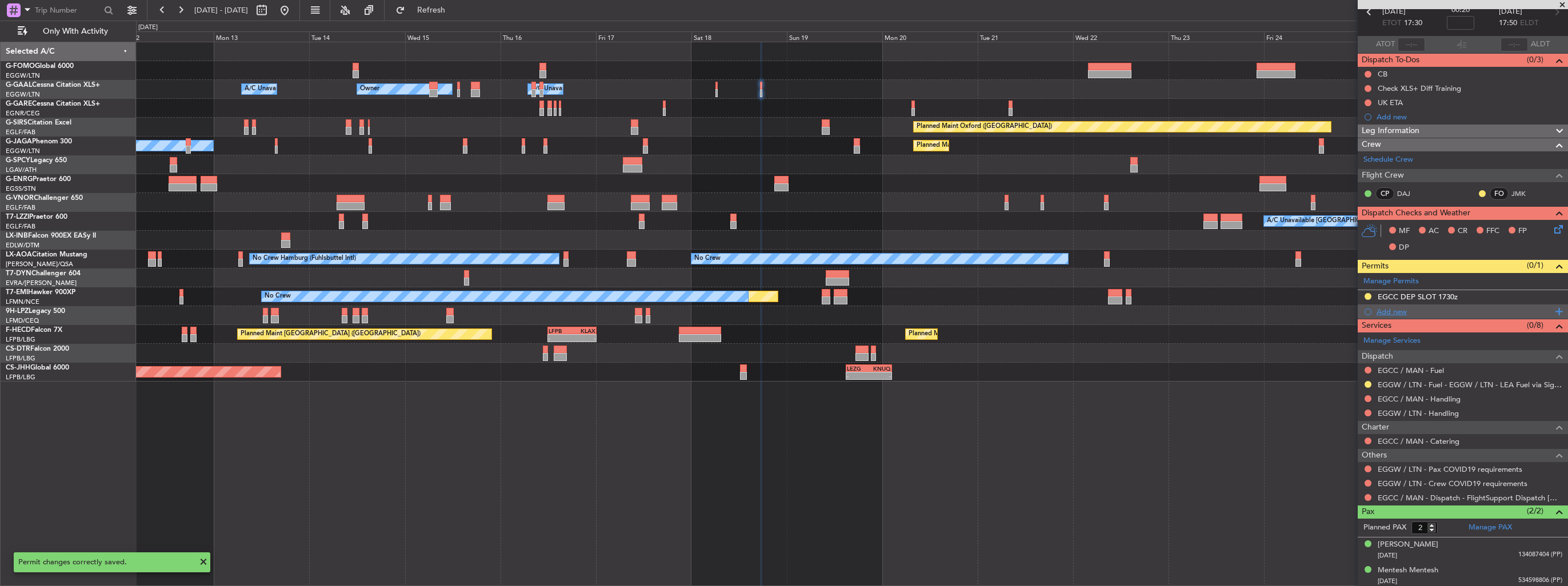
click at [1372, 312] on div "Add new" at bounding box center [1463, 311] width 210 height 14
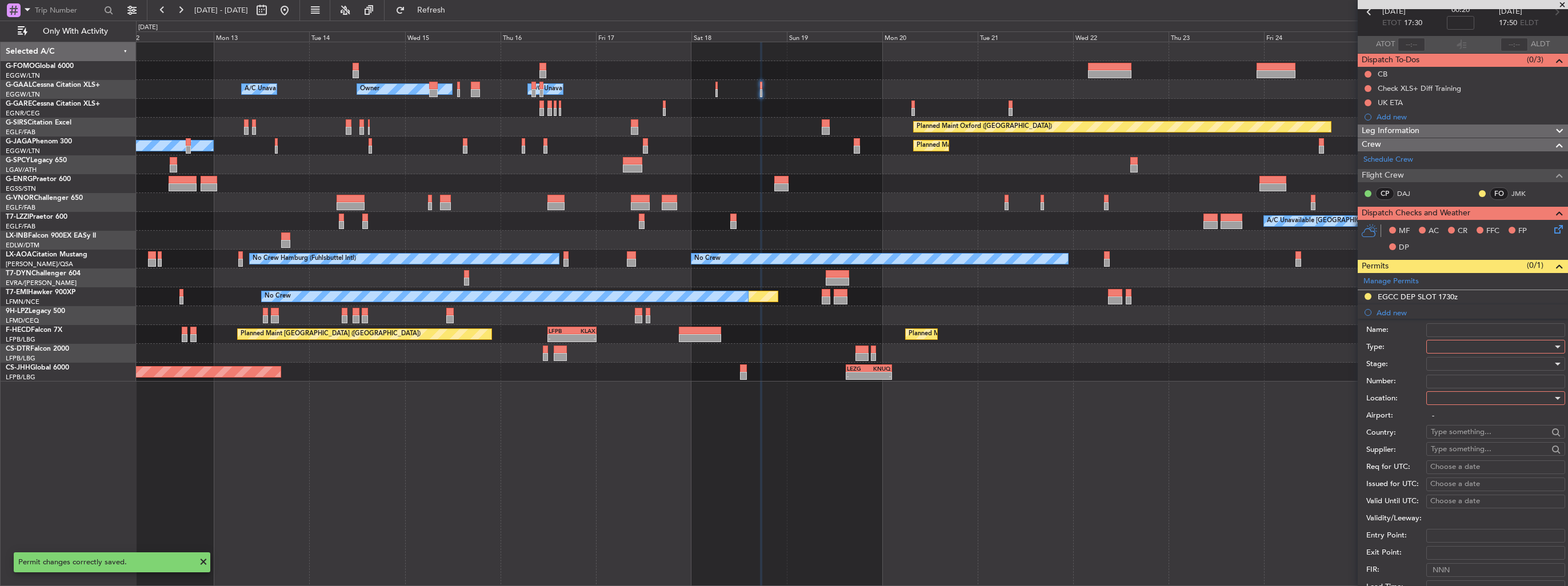
click at [1470, 351] on div at bounding box center [1492, 347] width 122 height 17
click at [1455, 452] on span "Slot" at bounding box center [1491, 454] width 120 height 17
click at [1457, 396] on div at bounding box center [1492, 398] width 122 height 17
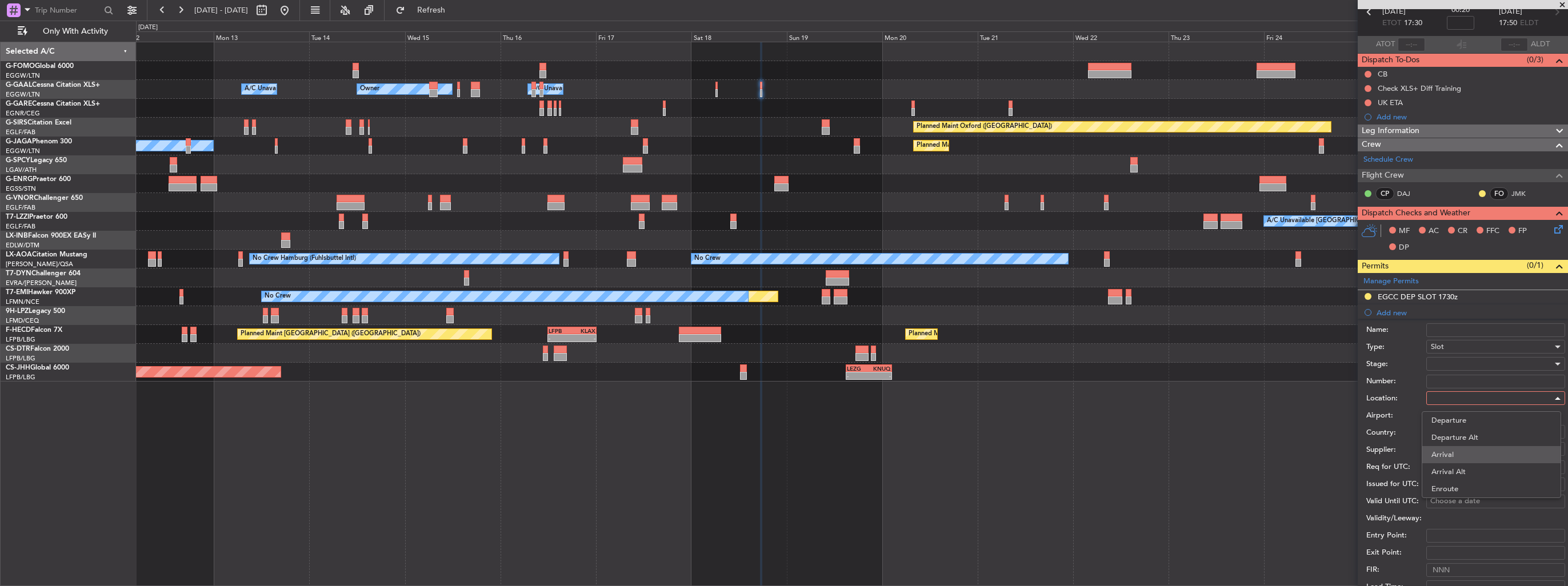
click at [1455, 452] on span "Arrival" at bounding box center [1491, 455] width 120 height 17
type input "EGGW / LTN"
click at [1461, 365] on div at bounding box center [1492, 364] width 122 height 17
click at [1464, 440] on span "Requested" at bounding box center [1491, 438] width 120 height 17
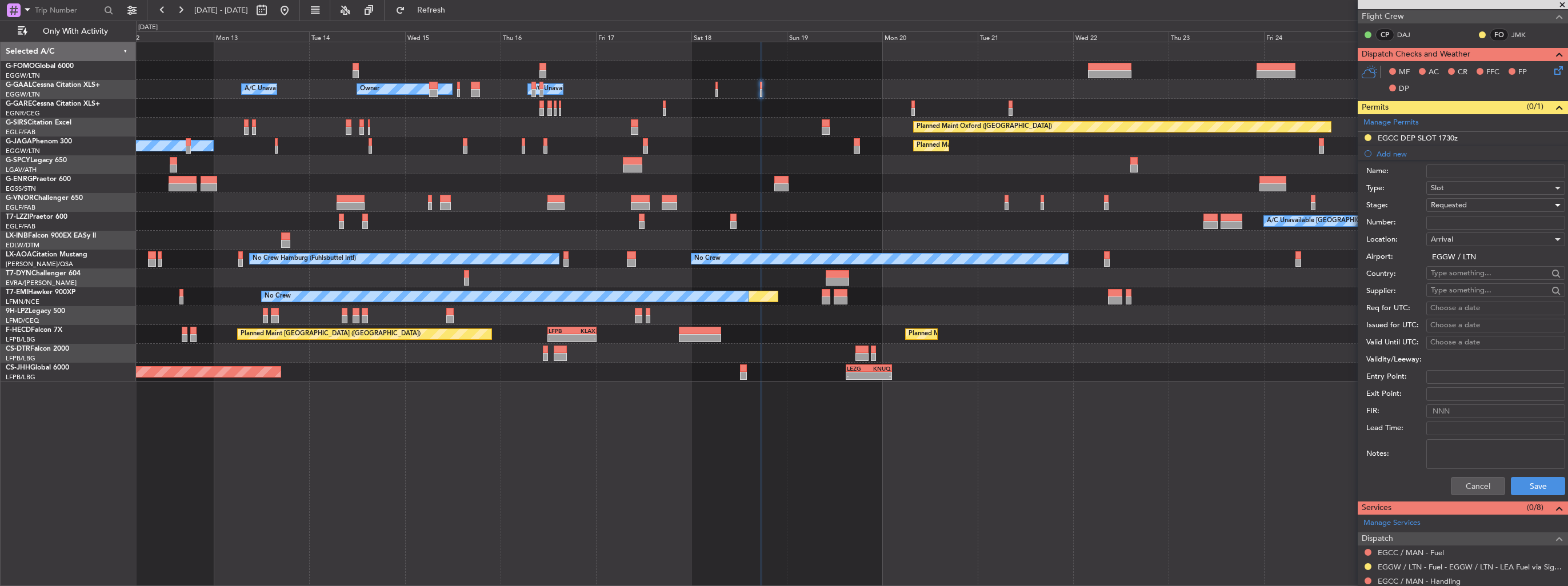
scroll to position [400, 0]
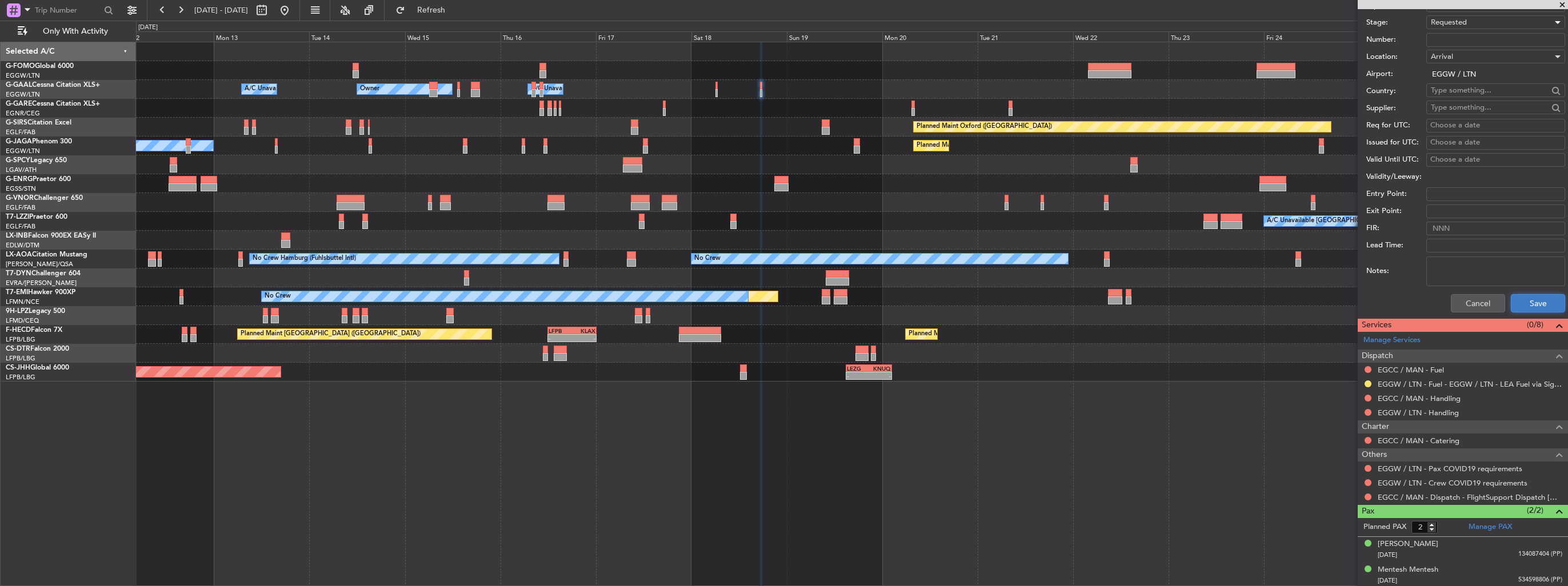
click at [1525, 302] on button "Save" at bounding box center [1538, 303] width 54 height 18
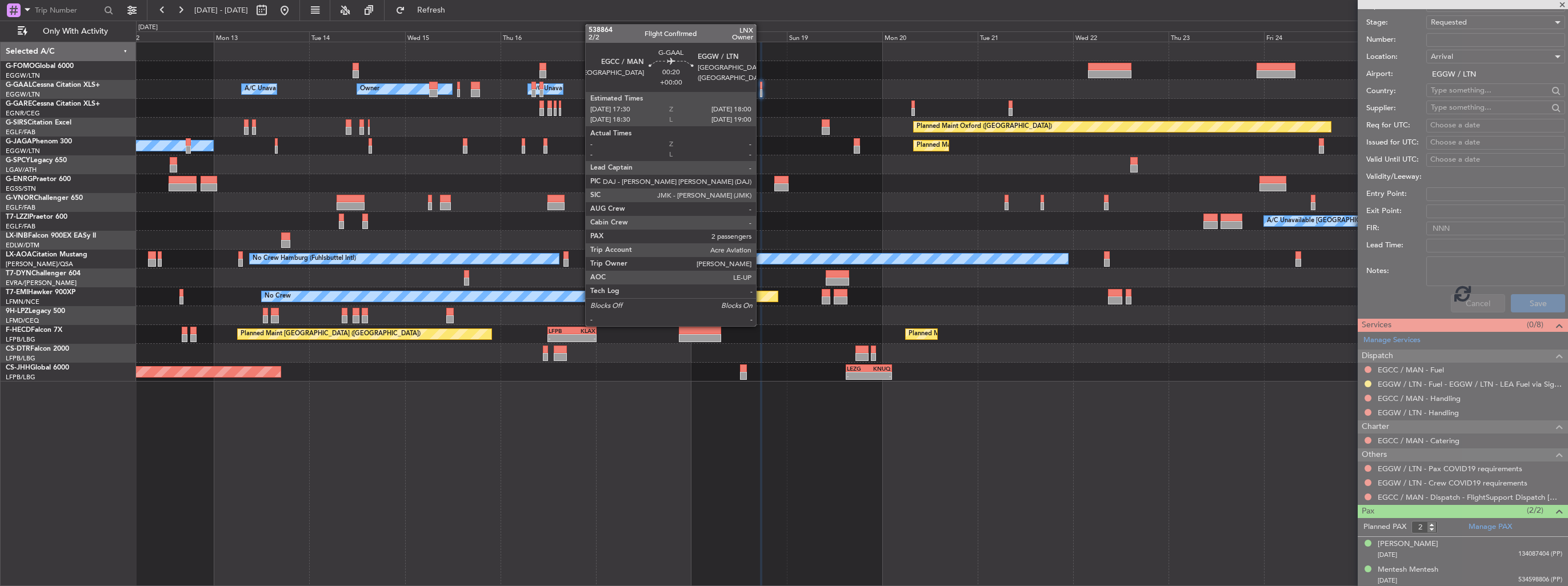
scroll to position [73, 0]
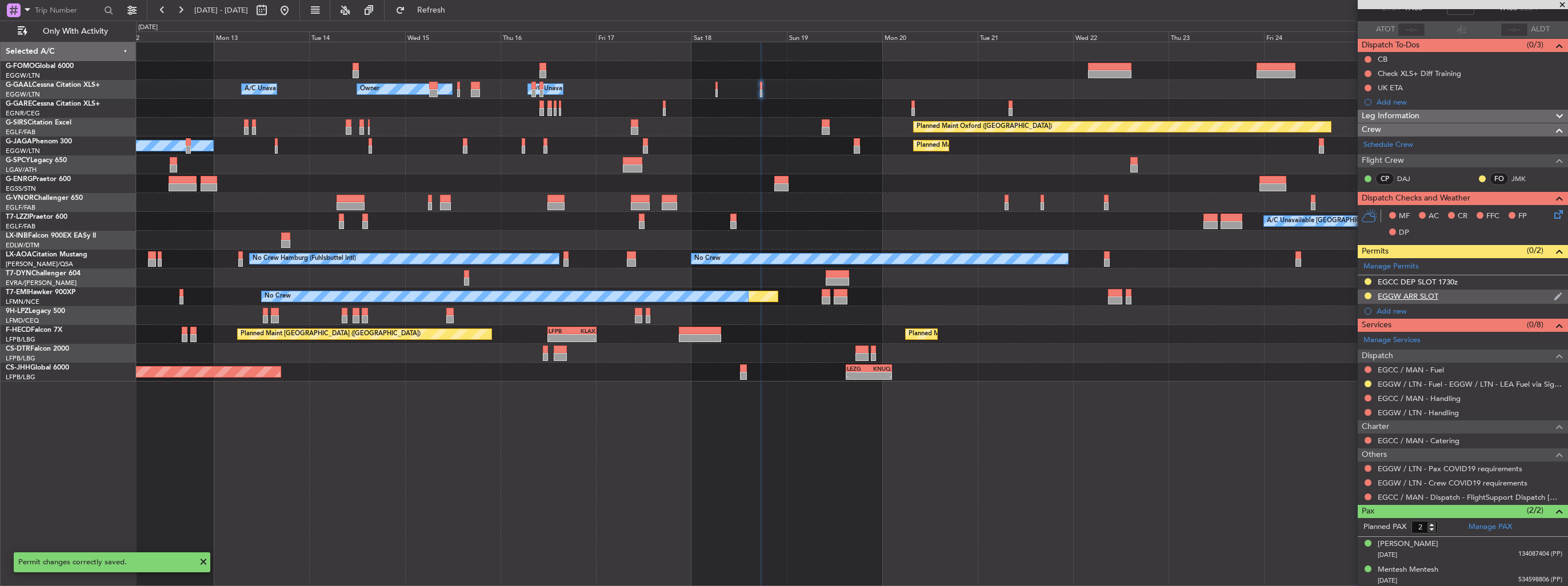
click at [1554, 298] on img at bounding box center [1558, 296] width 9 height 10
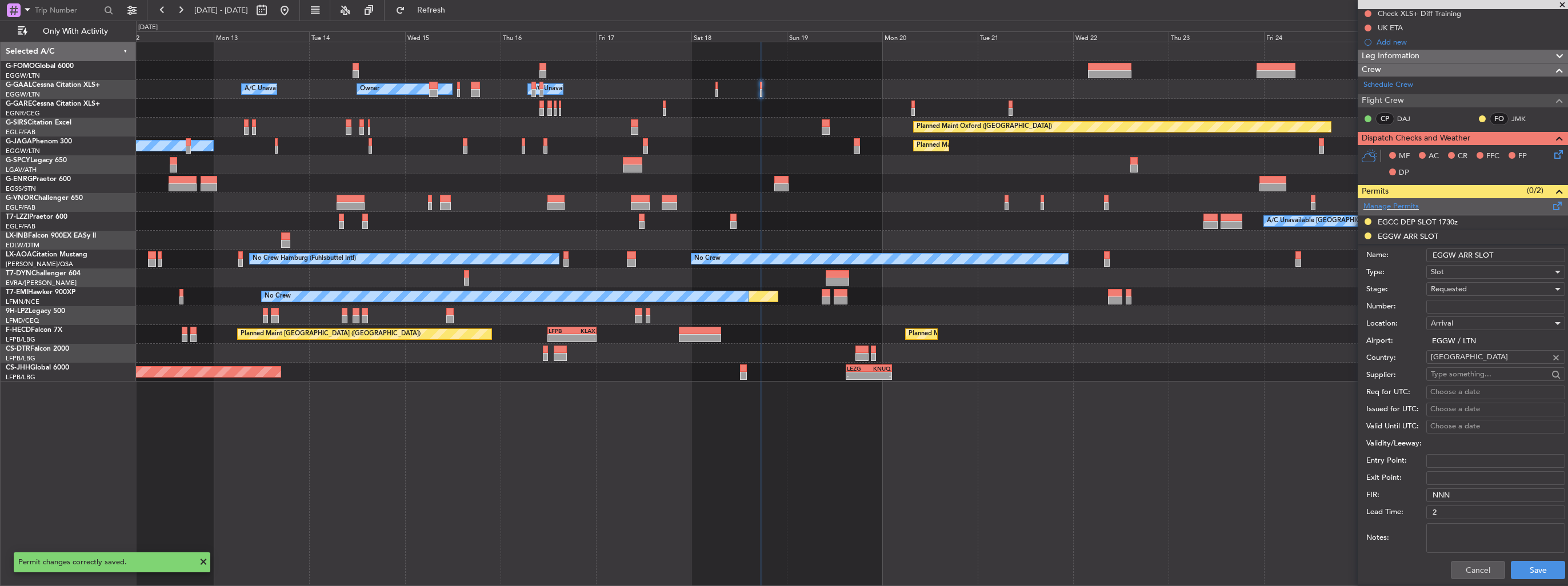
scroll to position [128, 0]
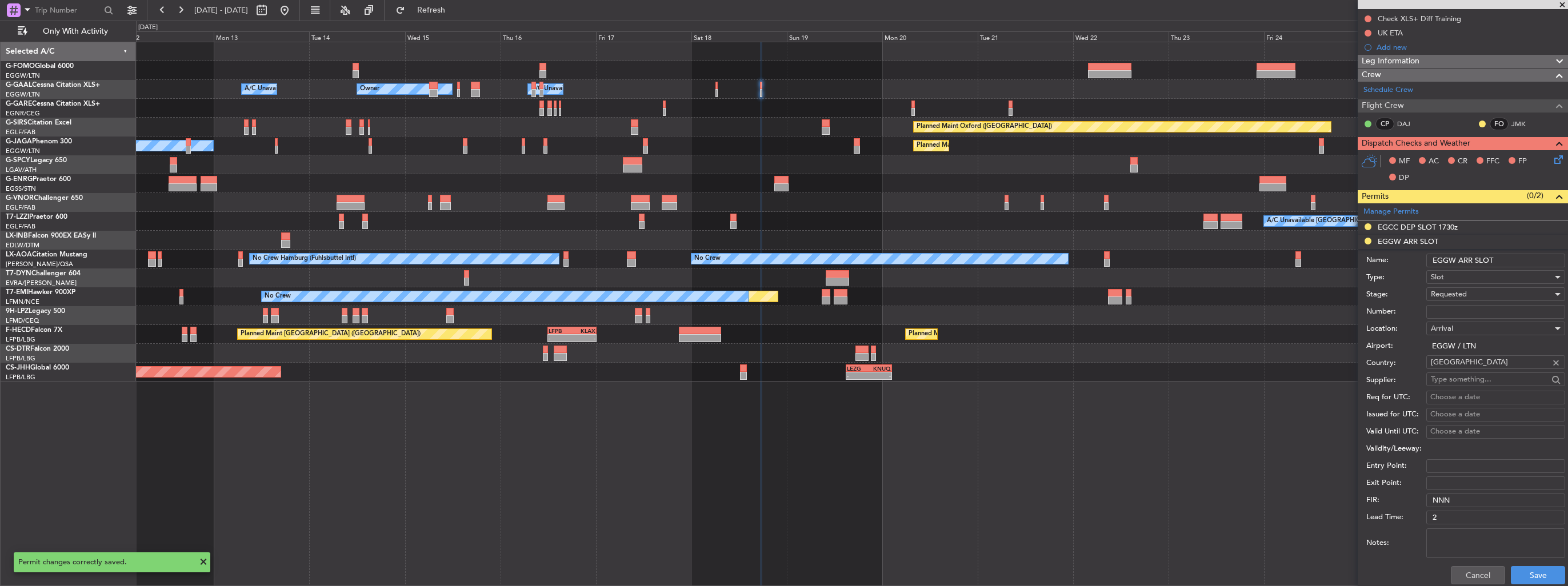
click at [1508, 261] on input "EGGW ARR SLOT" at bounding box center [1496, 260] width 139 height 14
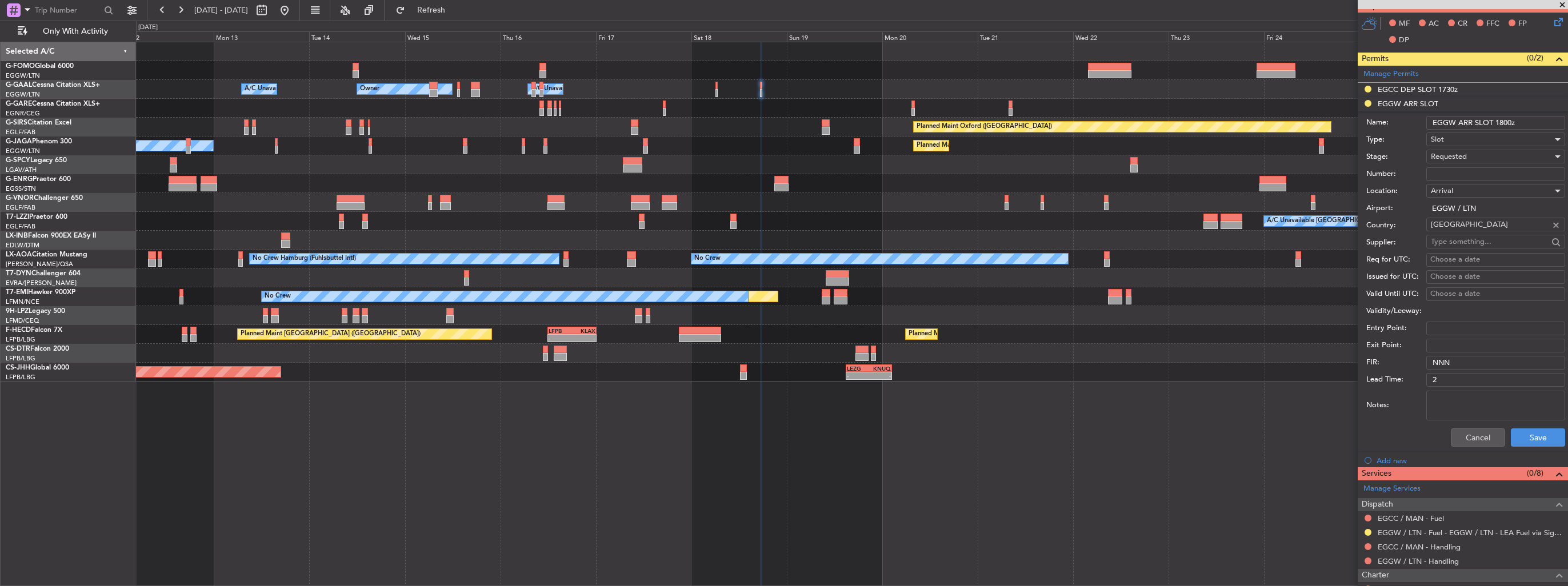
scroll to position [414, 0]
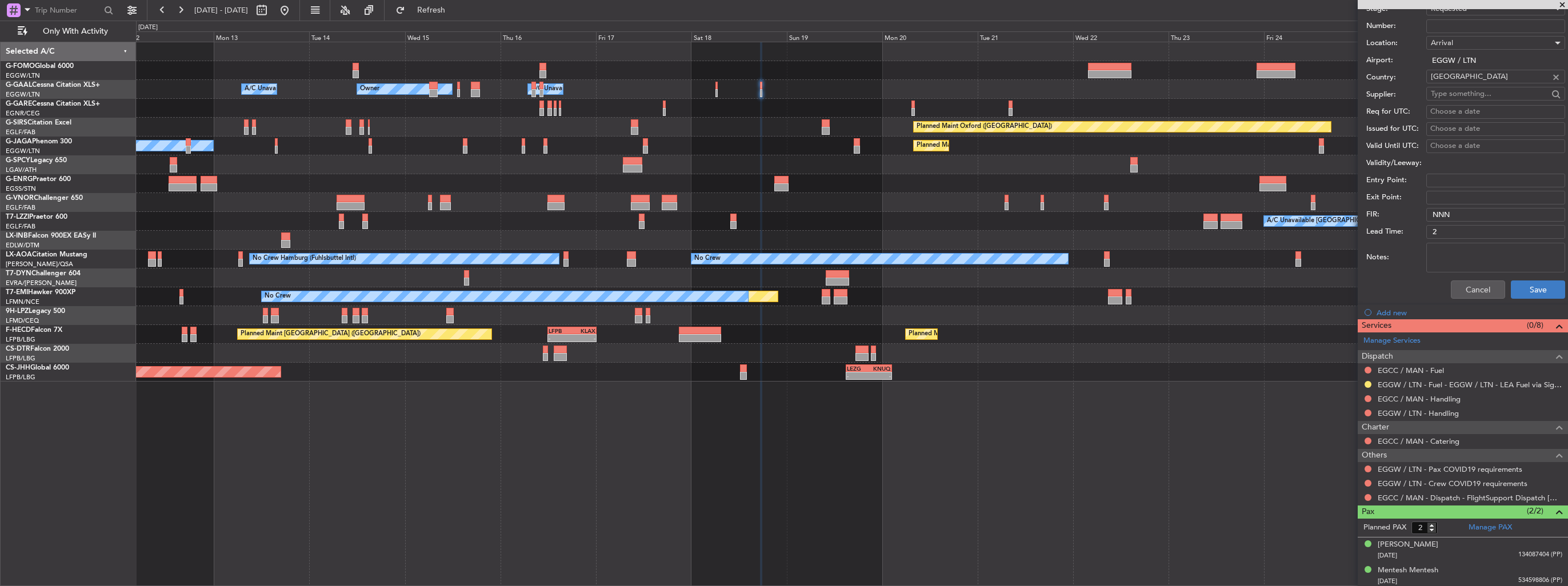
type input "EGGW ARR SLOT 1800z"
click at [1513, 291] on button "Save" at bounding box center [1538, 290] width 54 height 18
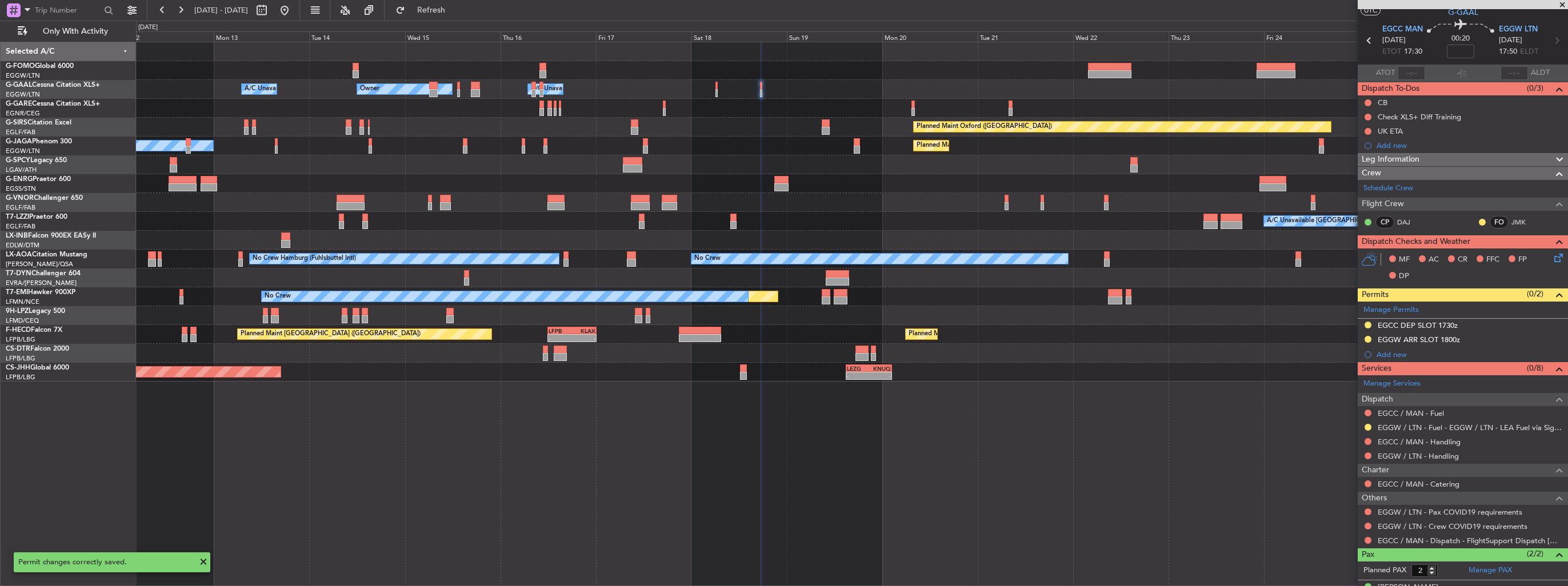
scroll to position [0, 0]
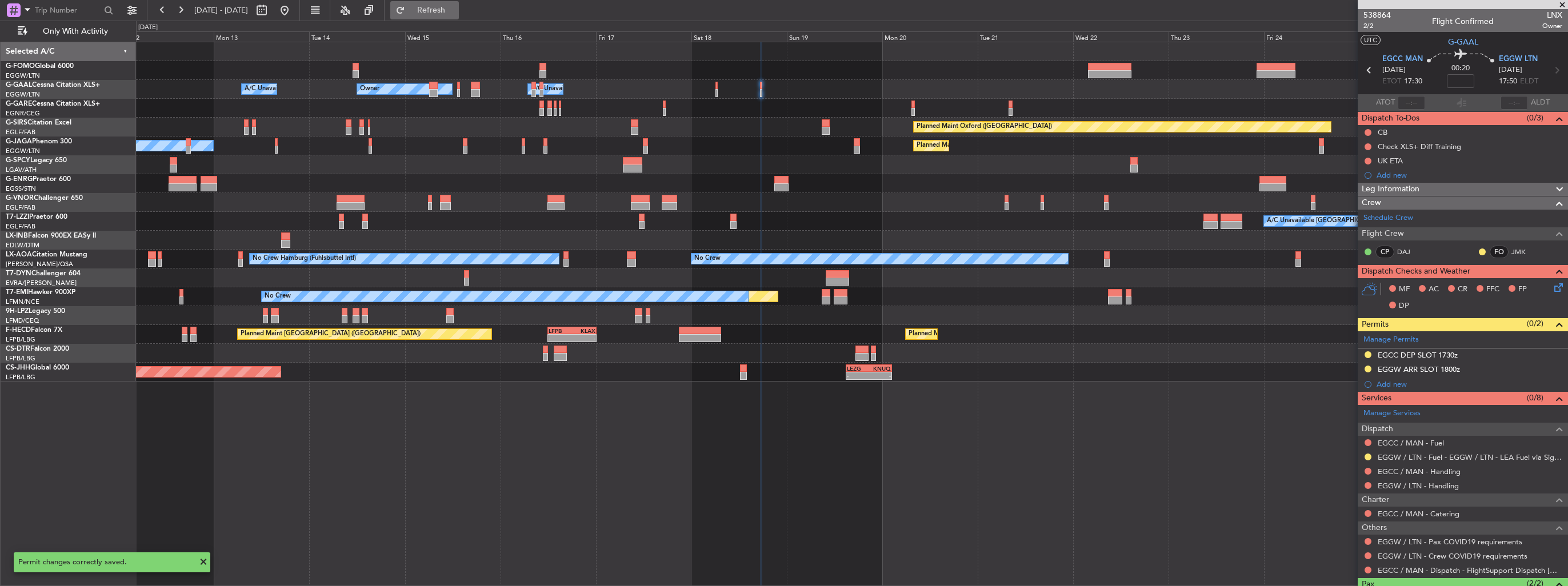
click at [450, 11] on span "Refresh" at bounding box center [431, 10] width 48 height 8
click at [455, 7] on span "Refresh" at bounding box center [431, 10] width 48 height 8
click at [455, 10] on span "Refresh" at bounding box center [431, 10] width 48 height 8
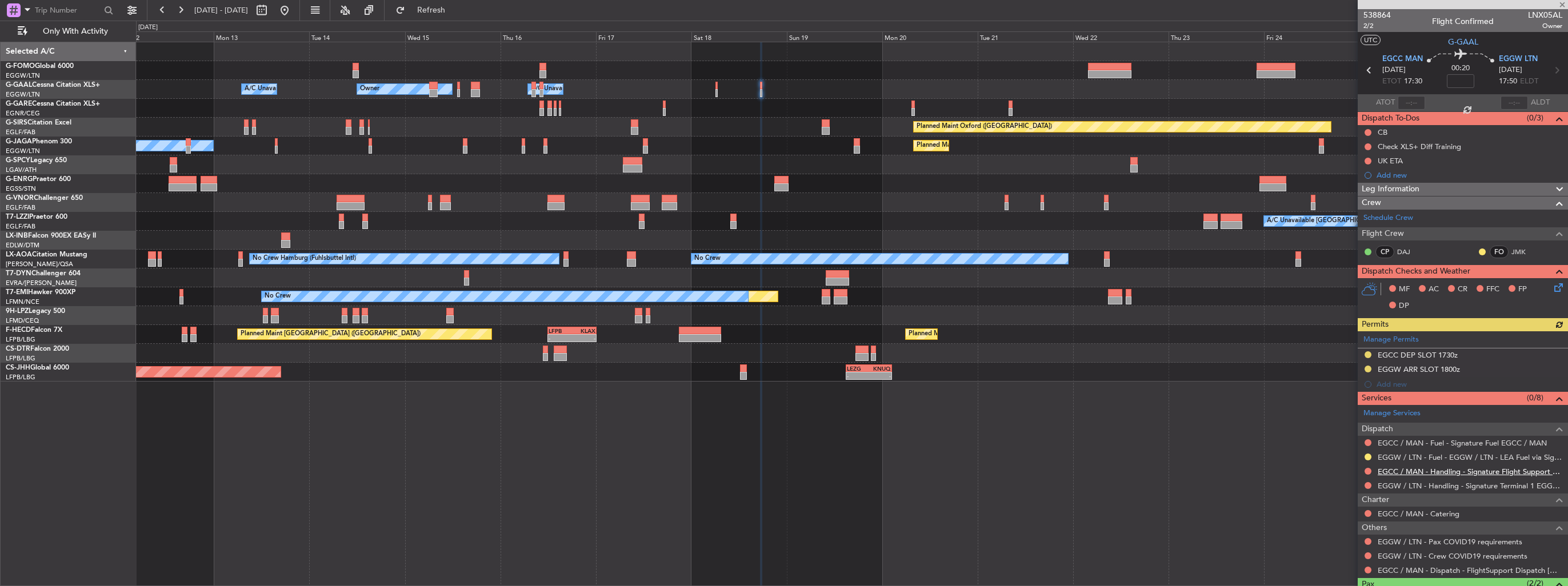
click at [1409, 472] on link "EGCC / MAN - Handling - Signature Flight Support EGCC / MAN" at bounding box center [1469, 472] width 184 height 10
click at [1433, 486] on link "EGGW / LTN - Handling - Signature Terminal 1 EGGW / LTN" at bounding box center [1469, 486] width 184 height 10
click at [1367, 441] on button at bounding box center [1368, 442] width 7 height 7
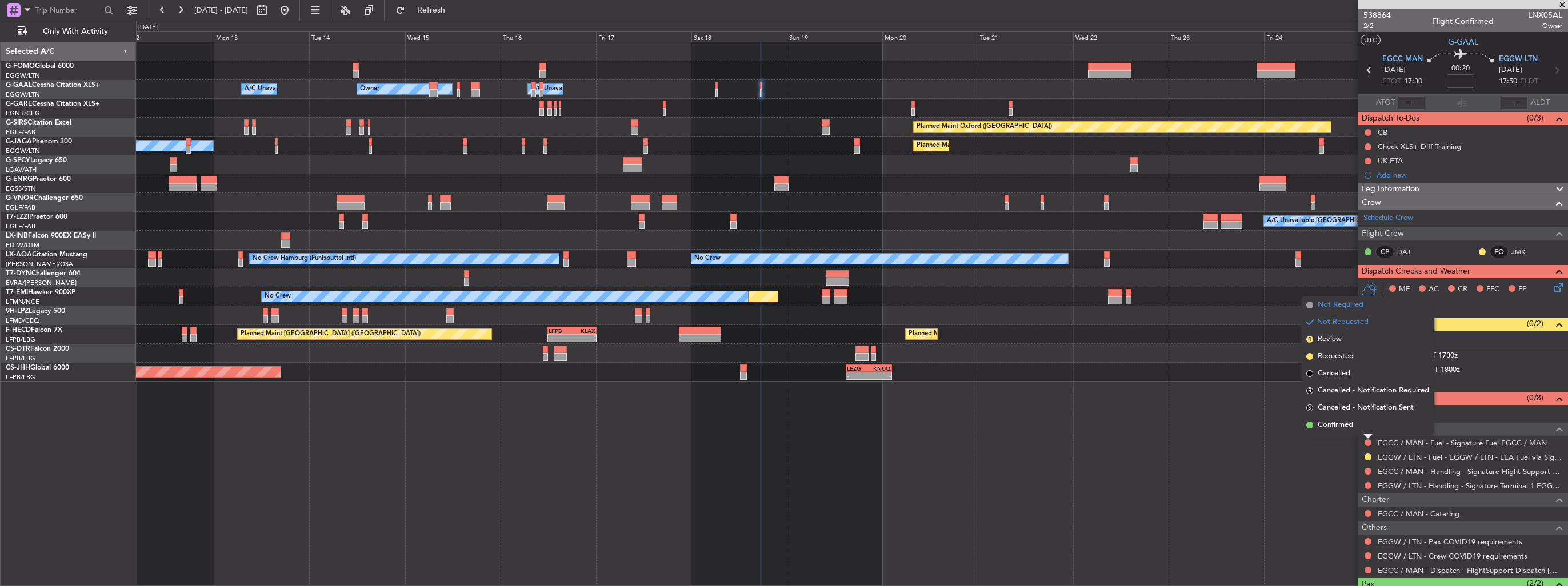
click at [1346, 305] on span "Not Required" at bounding box center [1340, 305] width 46 height 12
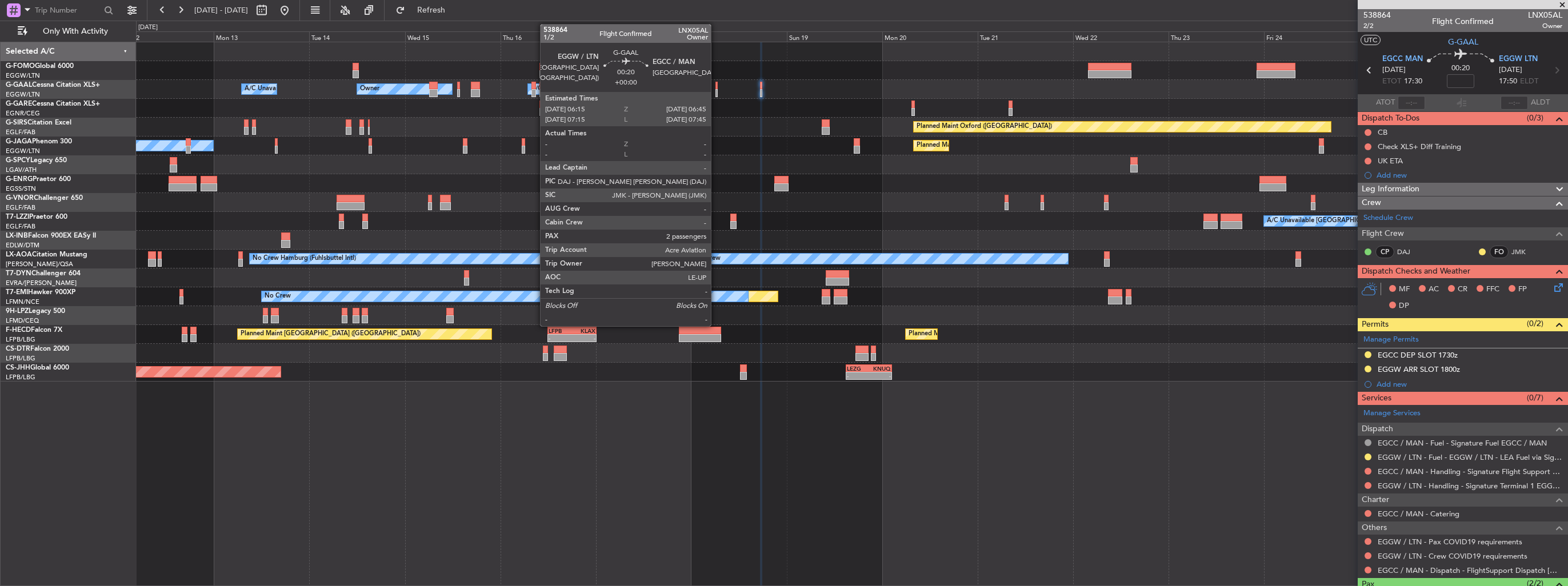
click at [716, 91] on div at bounding box center [716, 92] width 2 height 8
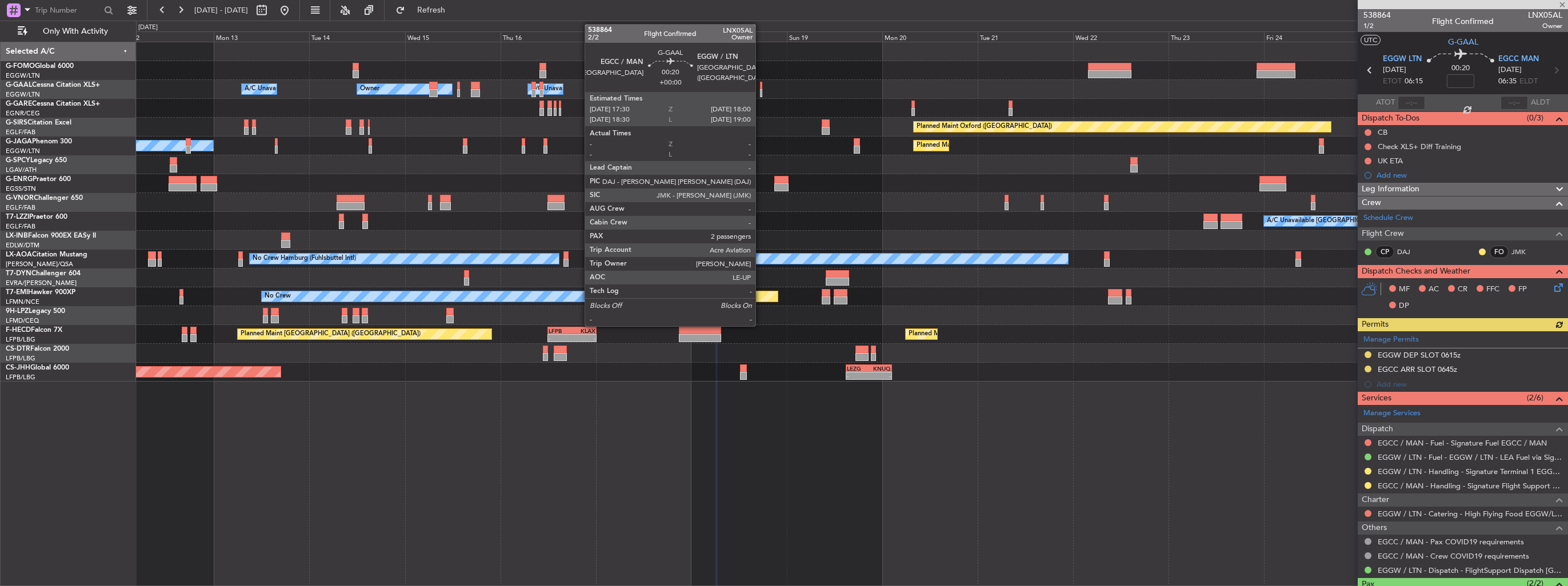
click at [761, 93] on div at bounding box center [761, 92] width 2 height 8
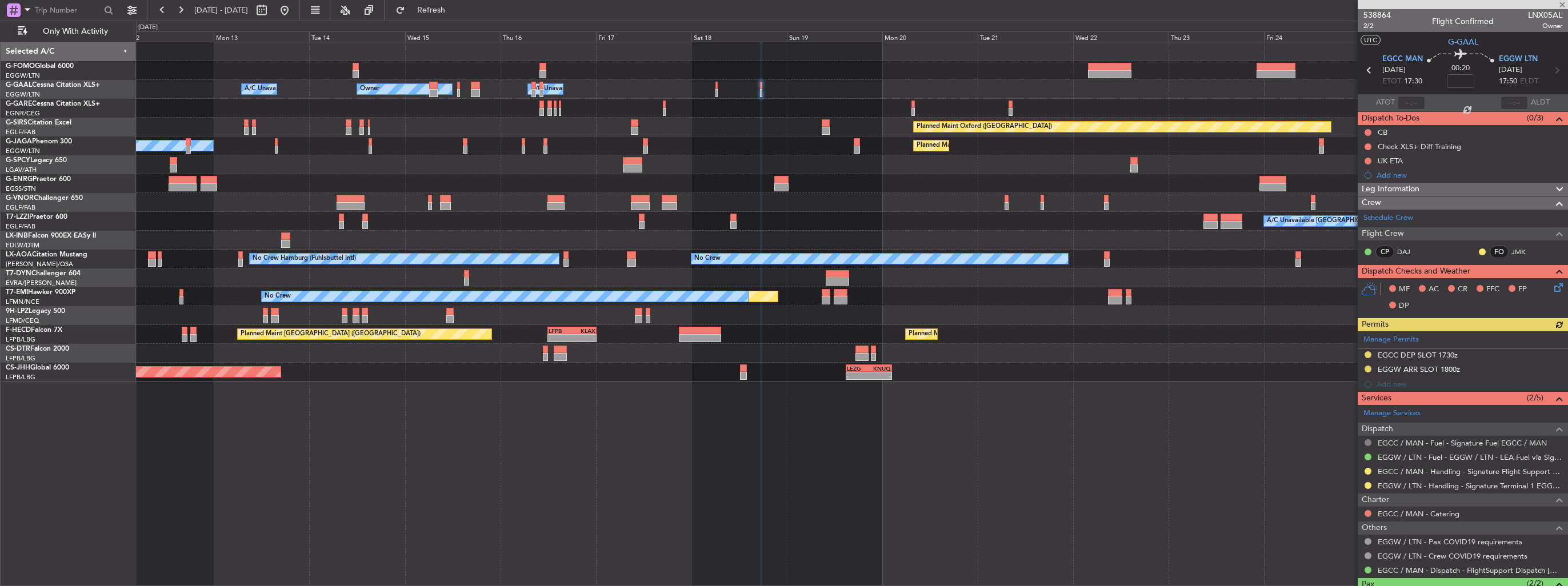
click at [1367, 442] on button at bounding box center [1368, 442] width 7 height 7
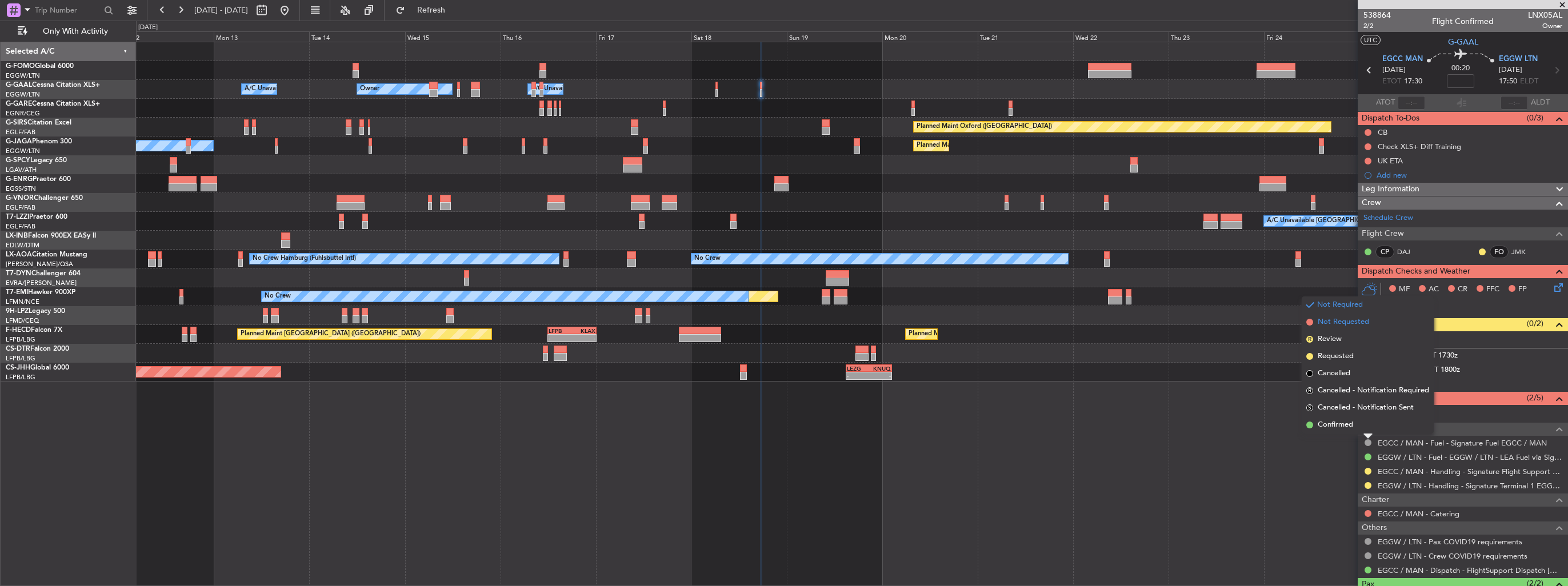
click at [1336, 322] on span "Not Requested" at bounding box center [1343, 322] width 51 height 12
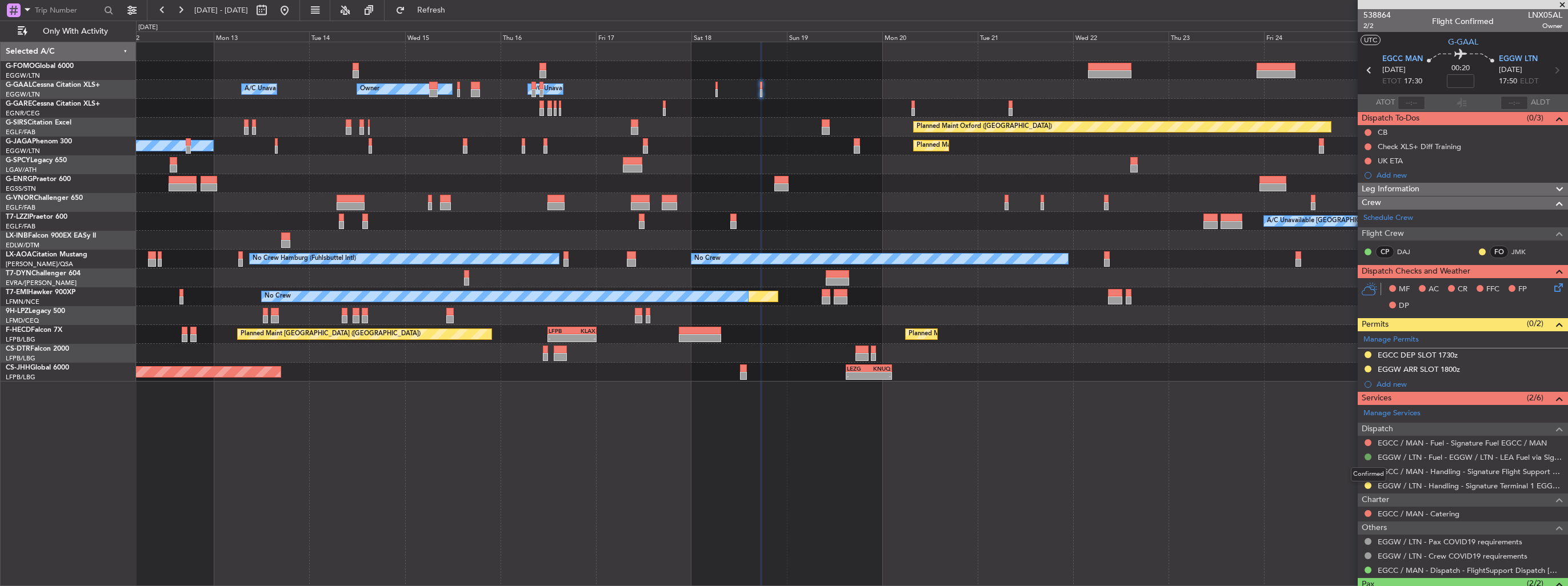
click at [1368, 455] on button at bounding box center [1368, 456] width 7 height 7
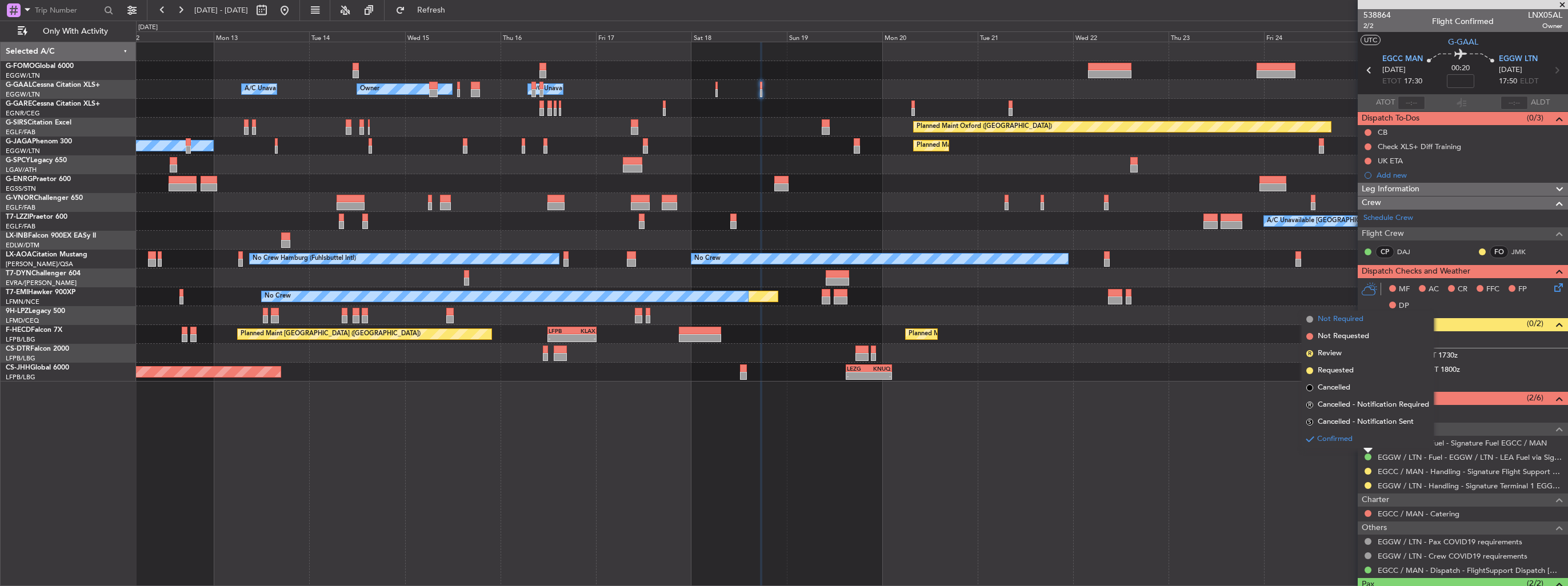
click at [1339, 322] on span "Not Required" at bounding box center [1340, 319] width 46 height 12
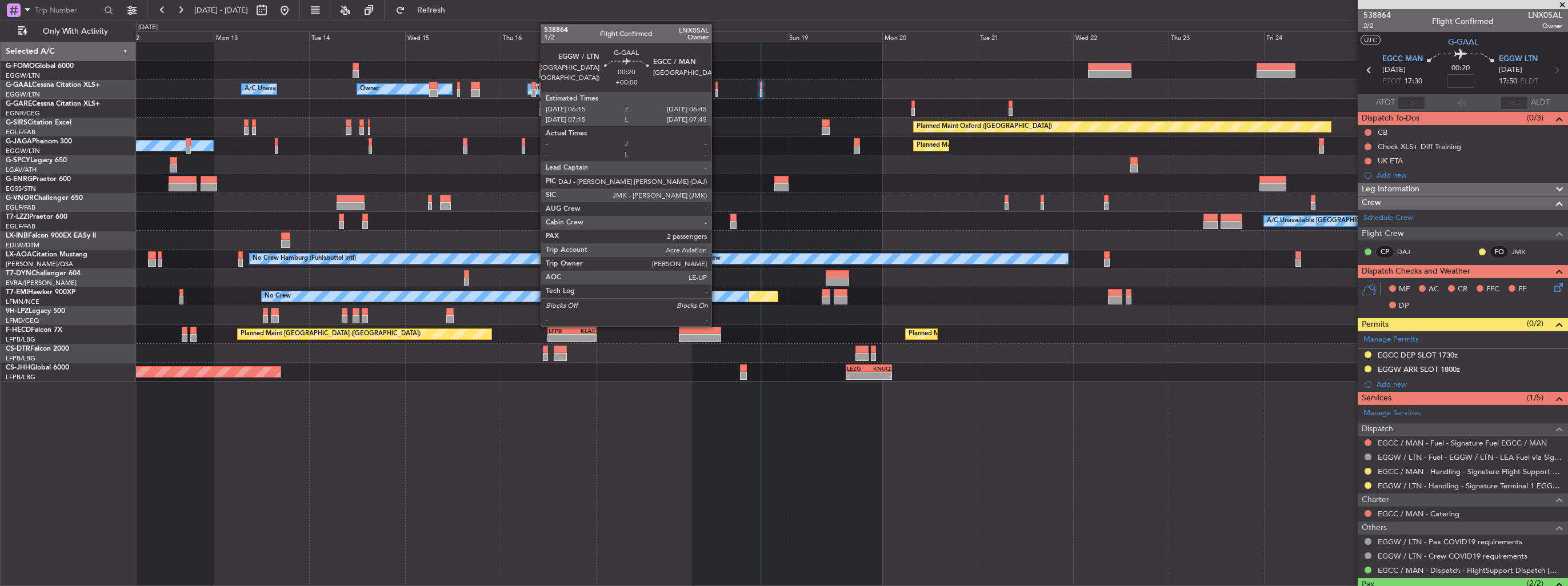
click at [716, 96] on div at bounding box center [716, 92] width 2 height 8
